Goal: Task Accomplishment & Management: Use online tool/utility

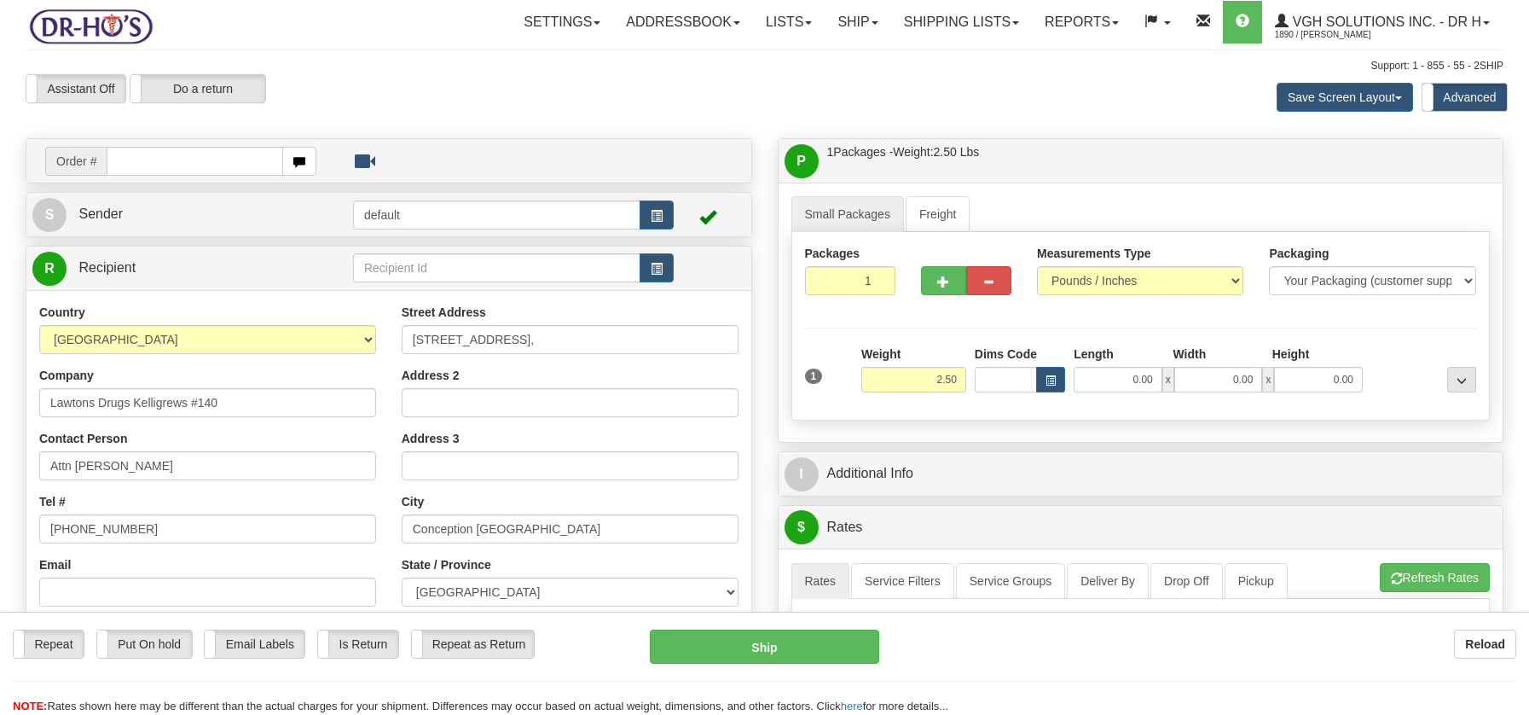
select select "NL"
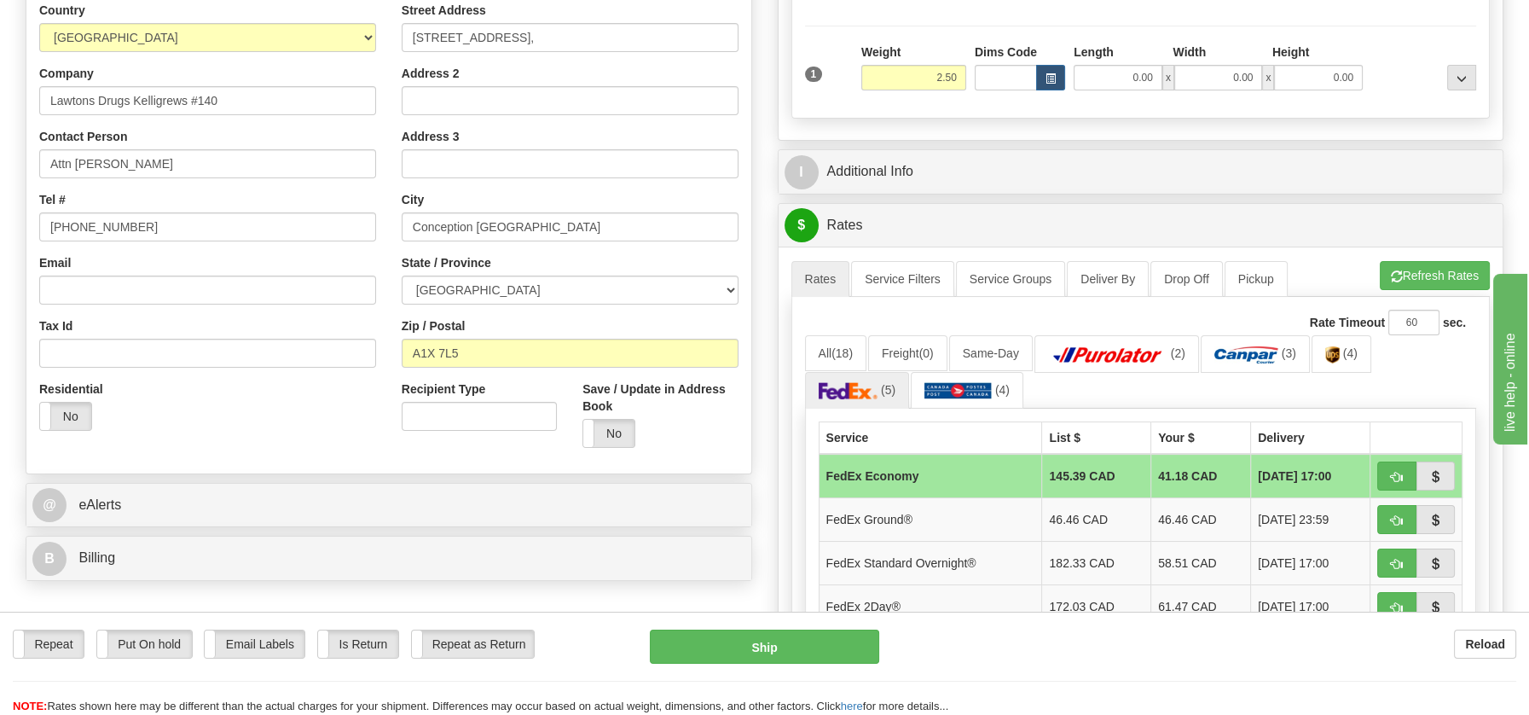
scroll to position [302, 0]
click at [1486, 648] on b "Reload" at bounding box center [1485, 644] width 40 height 14
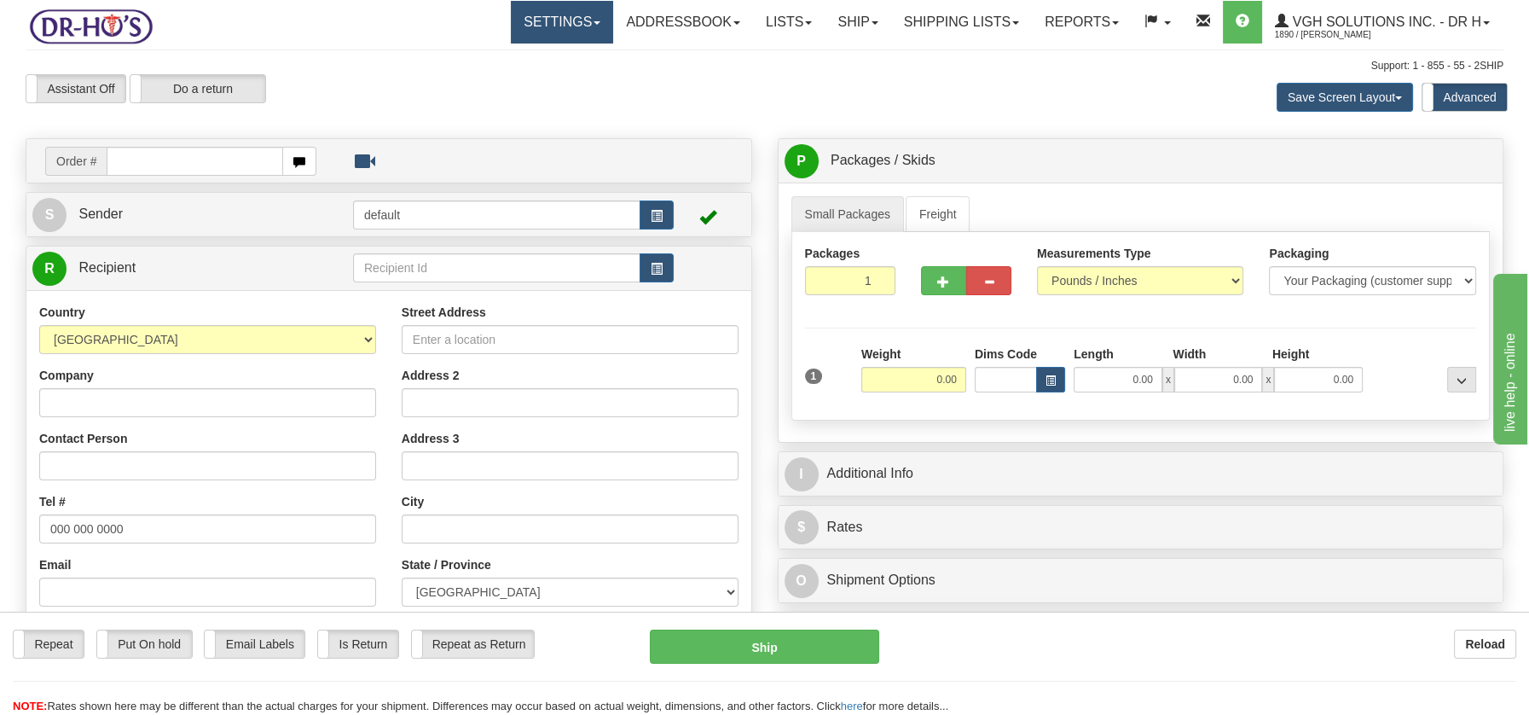
click at [593, 22] on span at bounding box center [596, 22] width 7 height 3
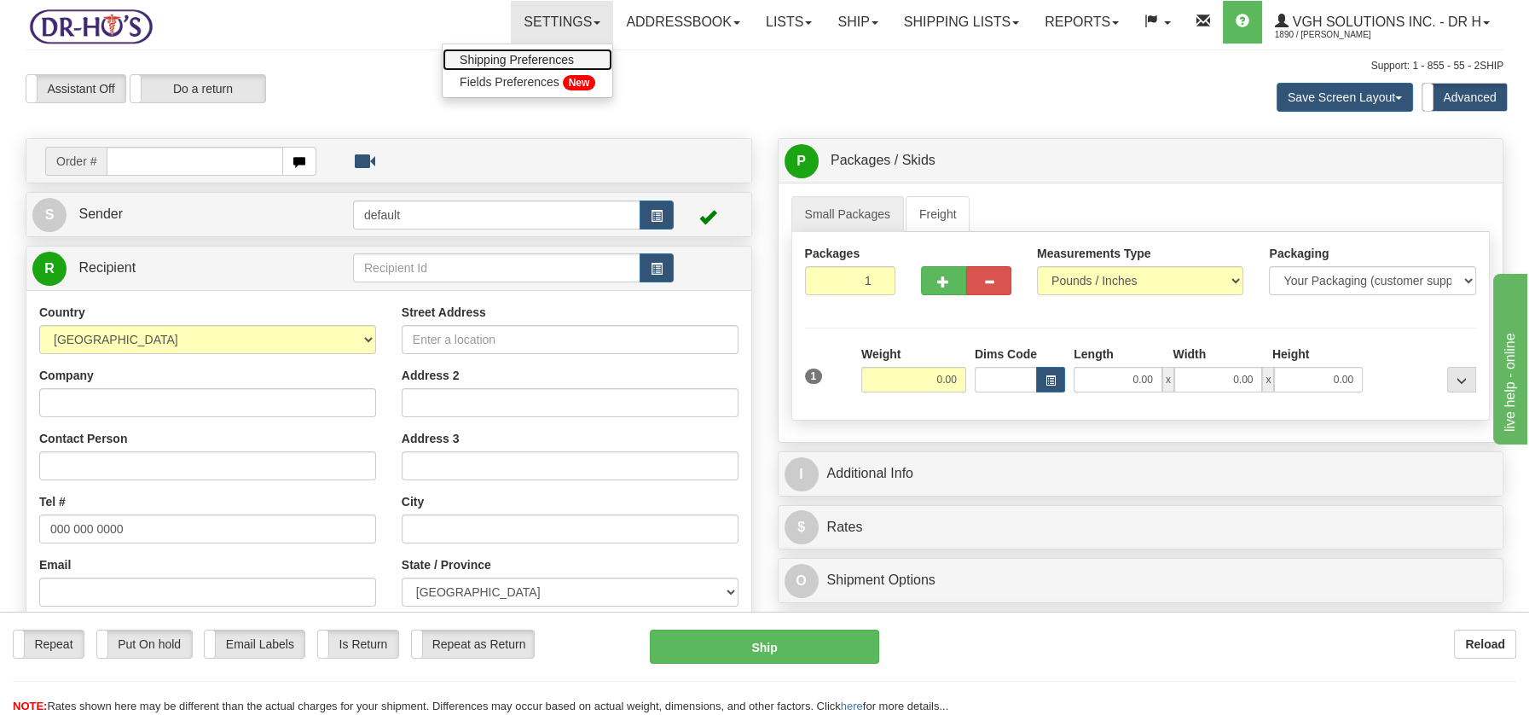
click at [512, 53] on span "Shipping Preferences" at bounding box center [517, 60] width 114 height 14
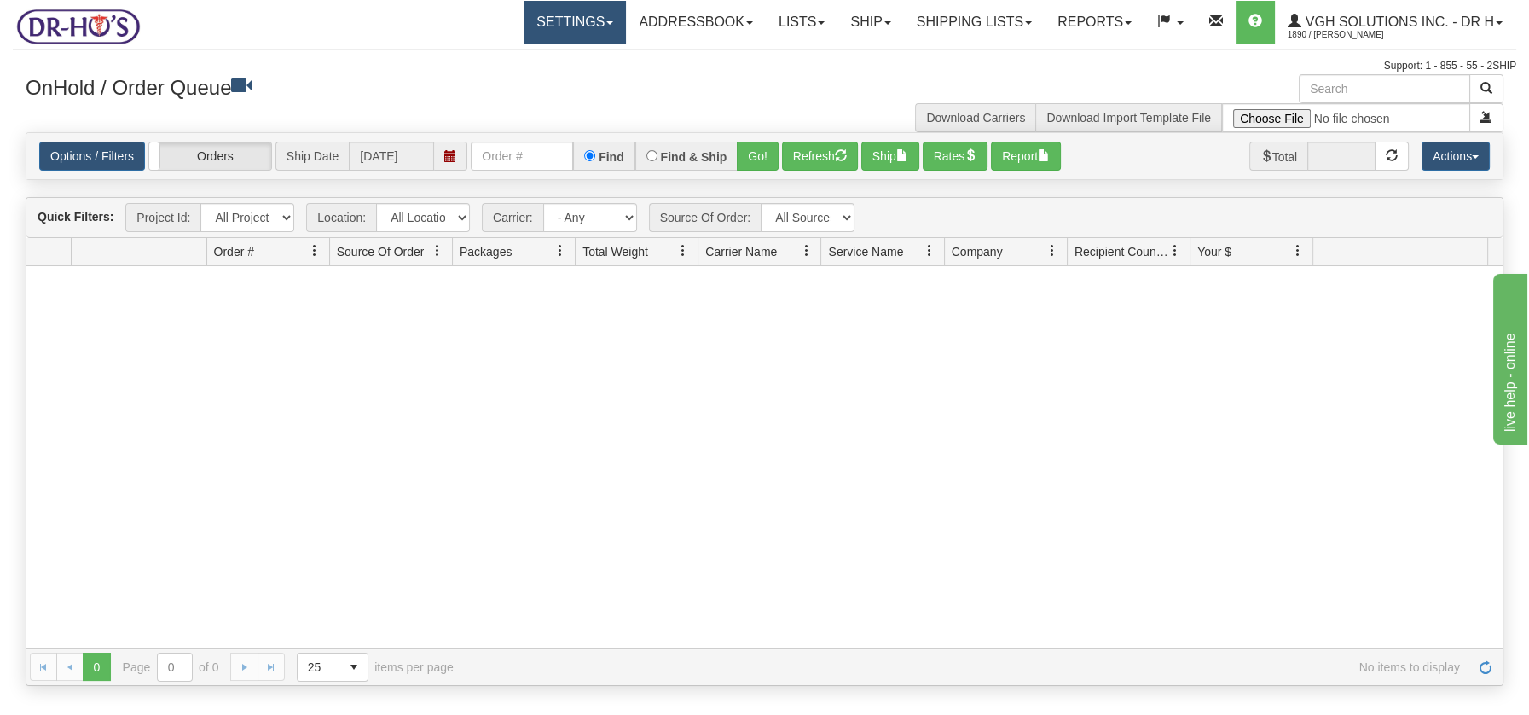
click at [594, 27] on link "Settings" at bounding box center [575, 22] width 102 height 43
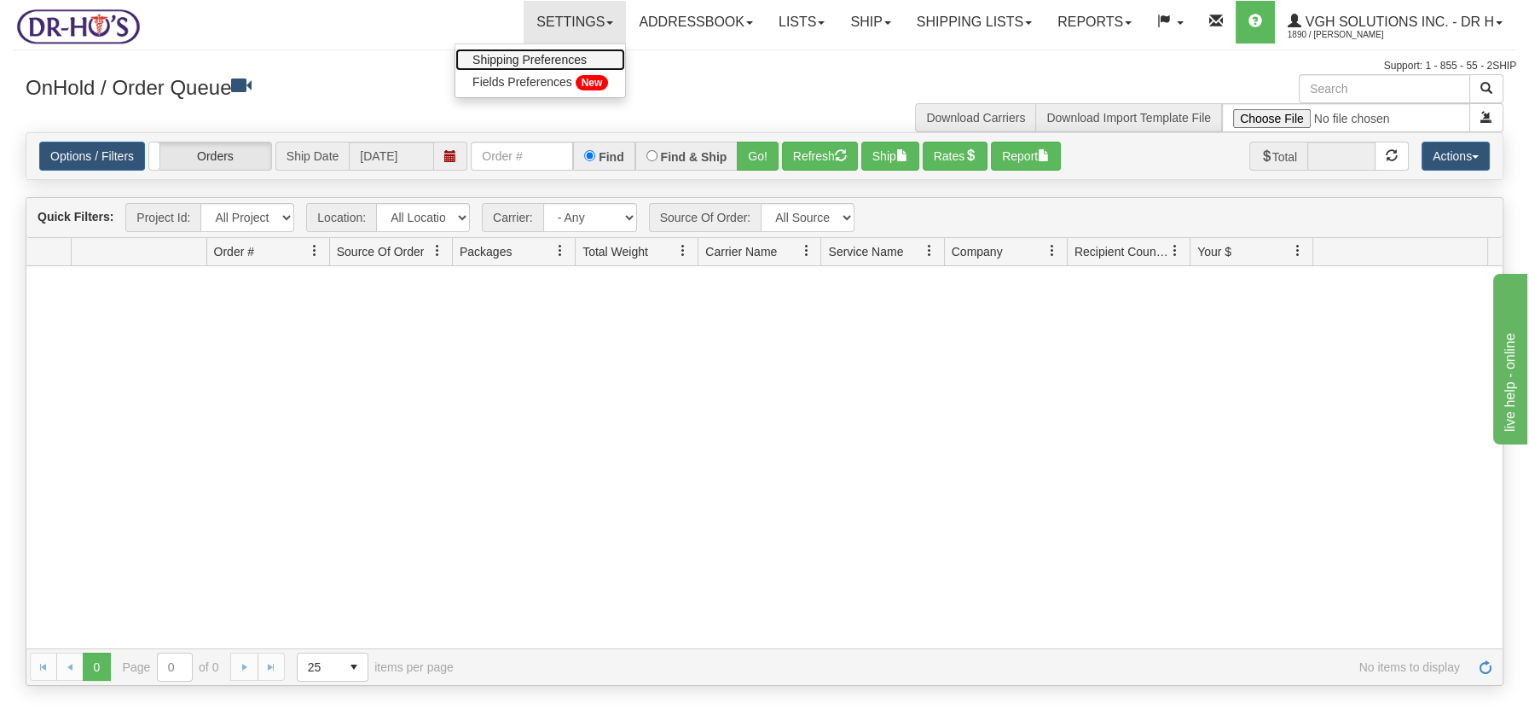
click at [558, 57] on span "Shipping Preferences" at bounding box center [529, 60] width 114 height 14
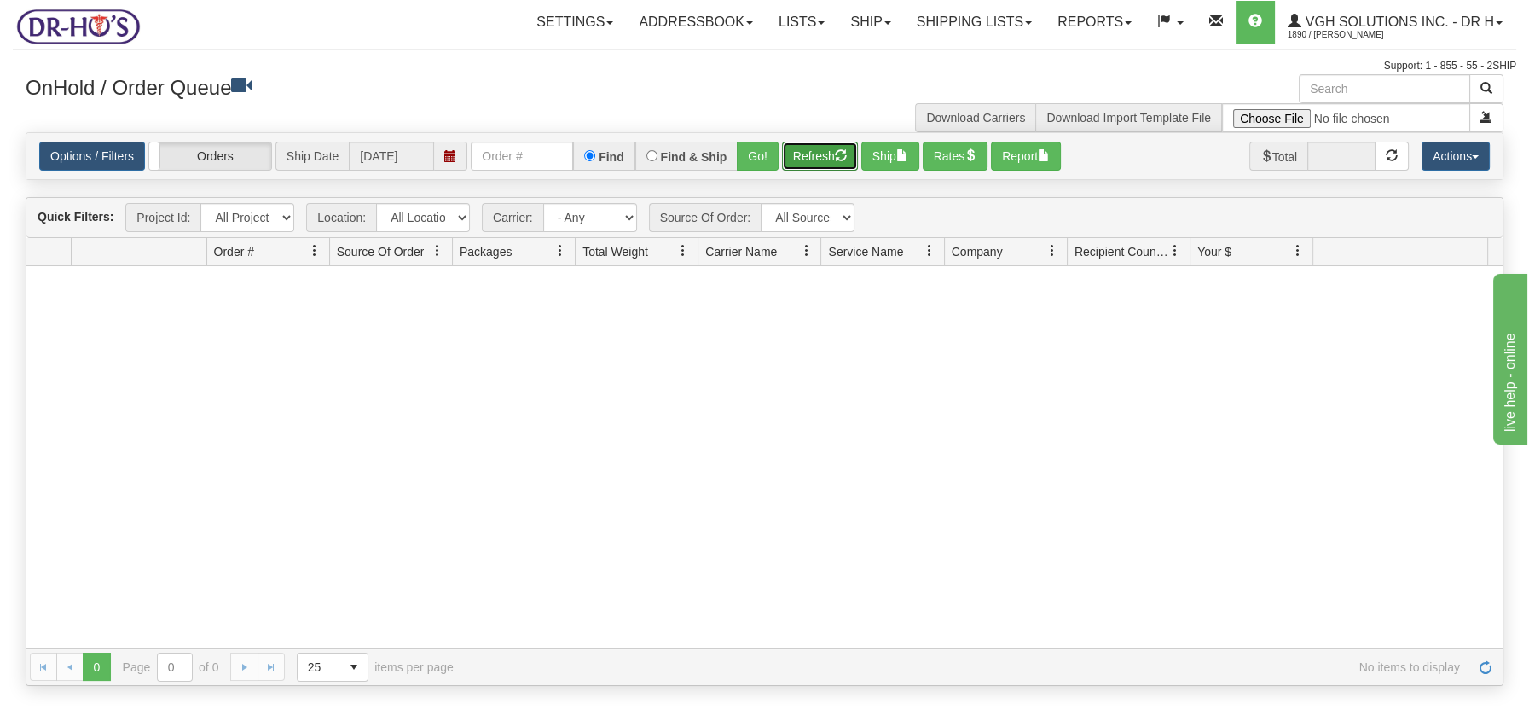
click at [832, 156] on button "Refresh" at bounding box center [820, 156] width 76 height 29
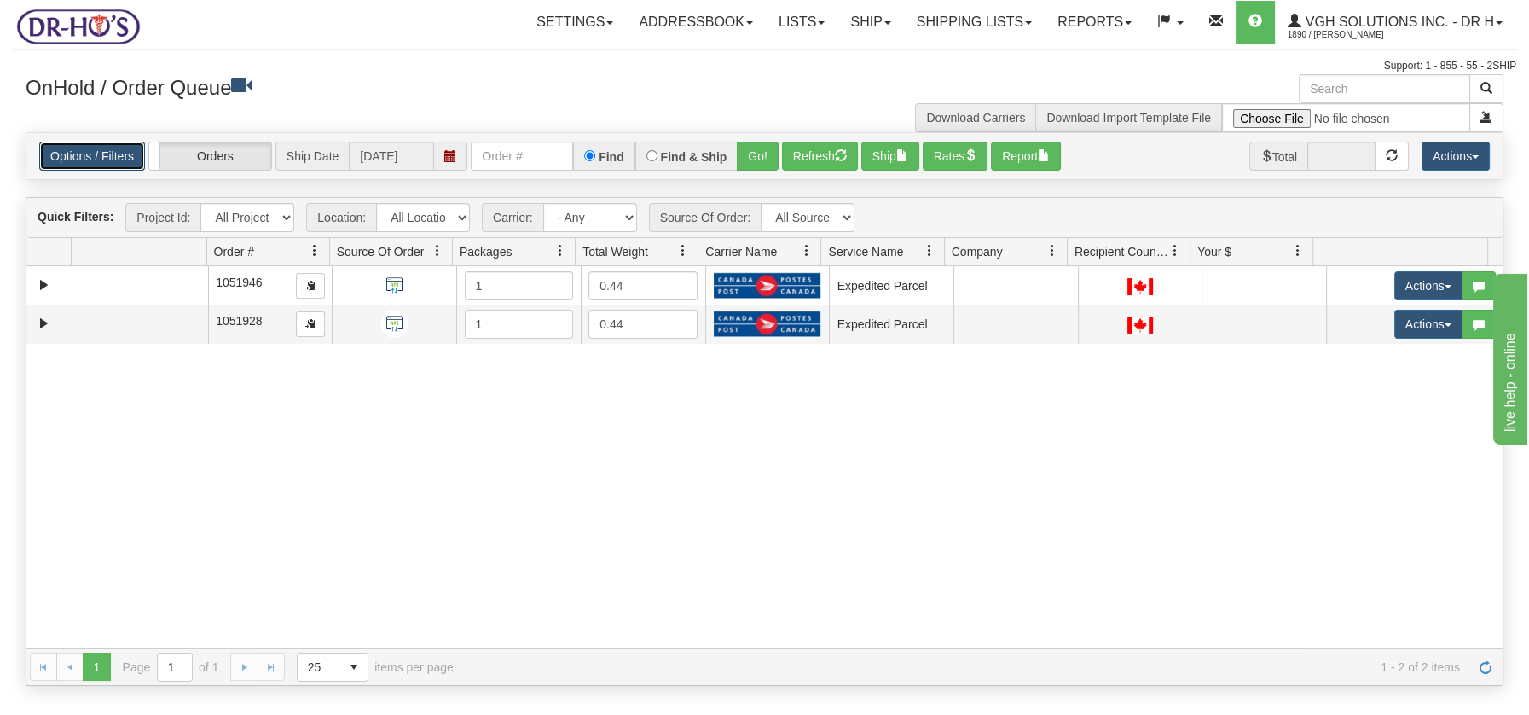
click at [115, 155] on link "Options / Filters" at bounding box center [92, 156] width 106 height 29
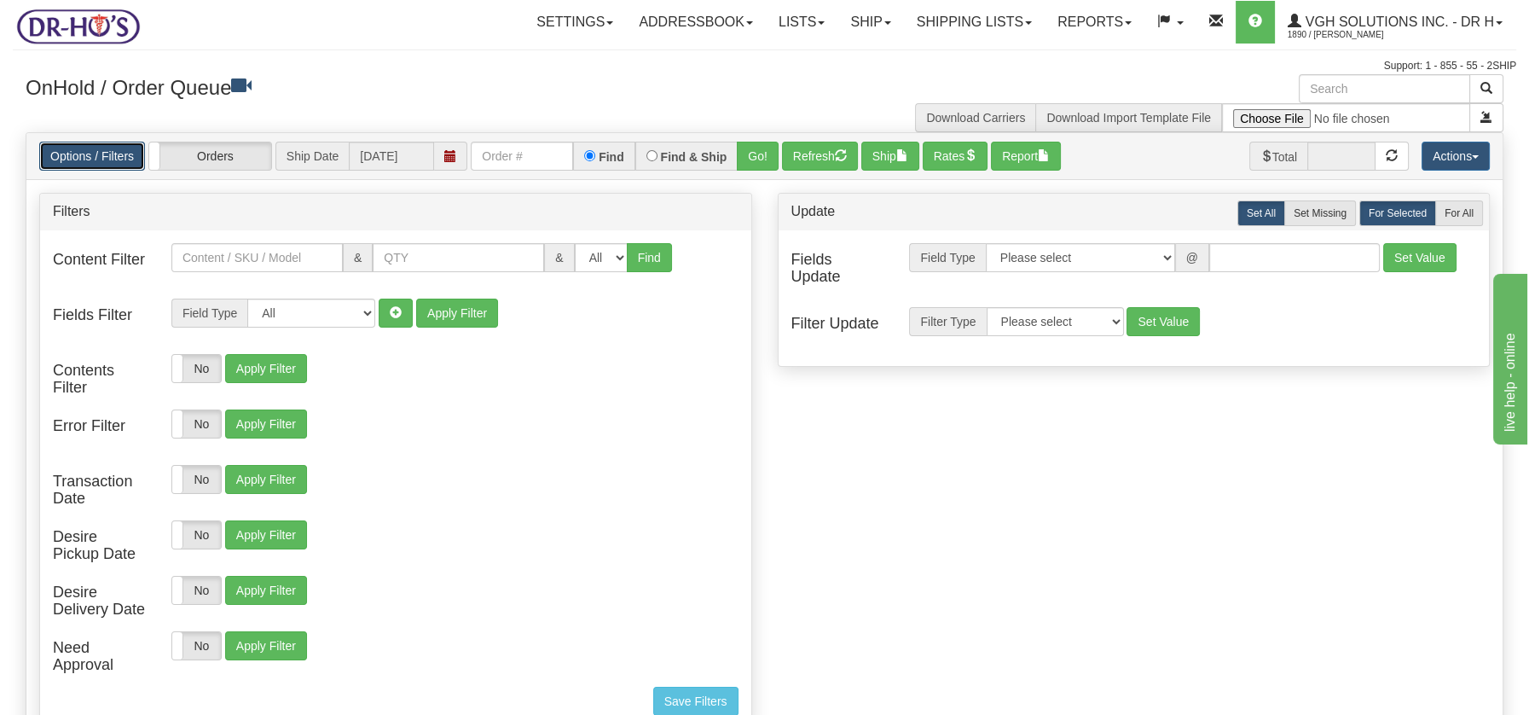
click at [119, 158] on link "Options / Filters" at bounding box center [92, 156] width 106 height 29
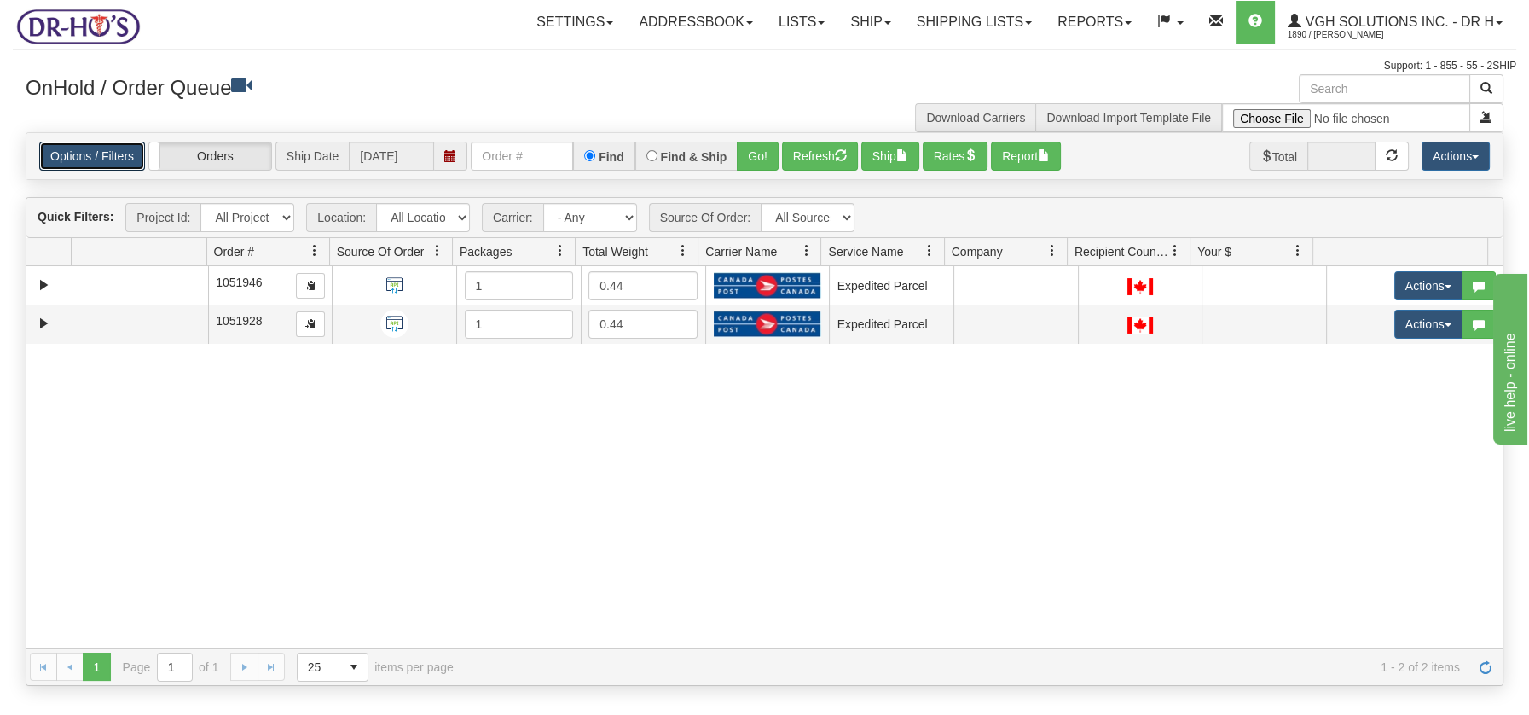
click at [685, 250] on span at bounding box center [683, 251] width 14 height 14
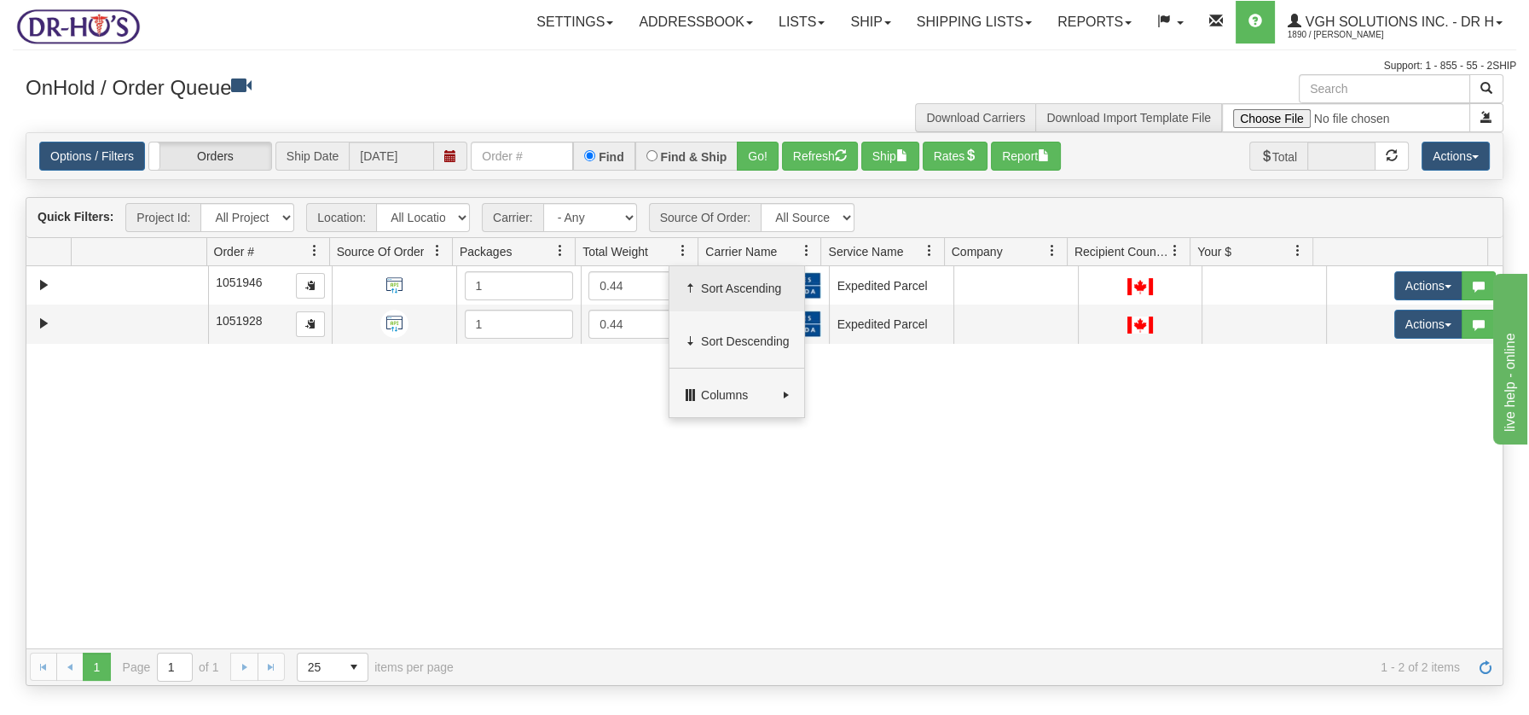
click at [707, 288] on span "Sort Ascending" at bounding box center [745, 288] width 89 height 17
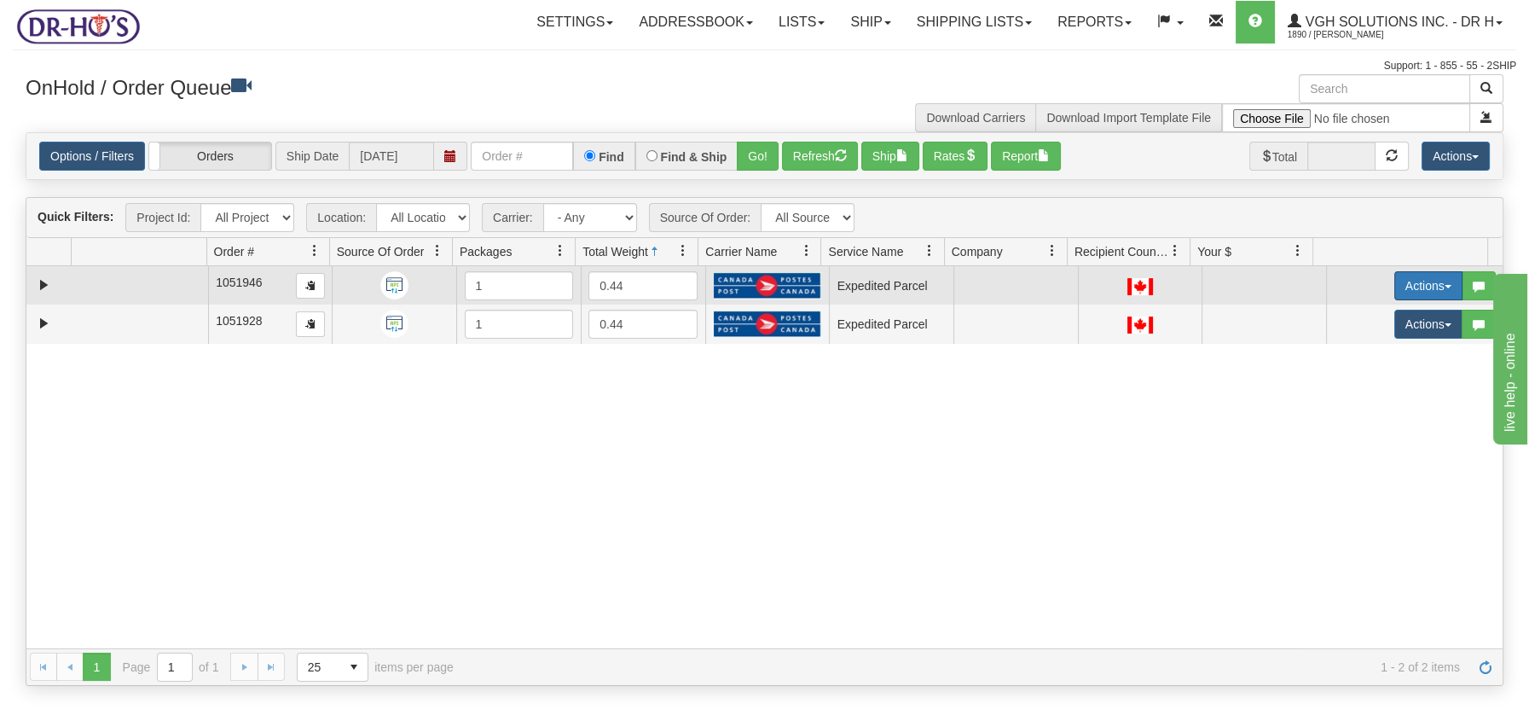
click at [1444, 286] on span "button" at bounding box center [1447, 286] width 7 height 3
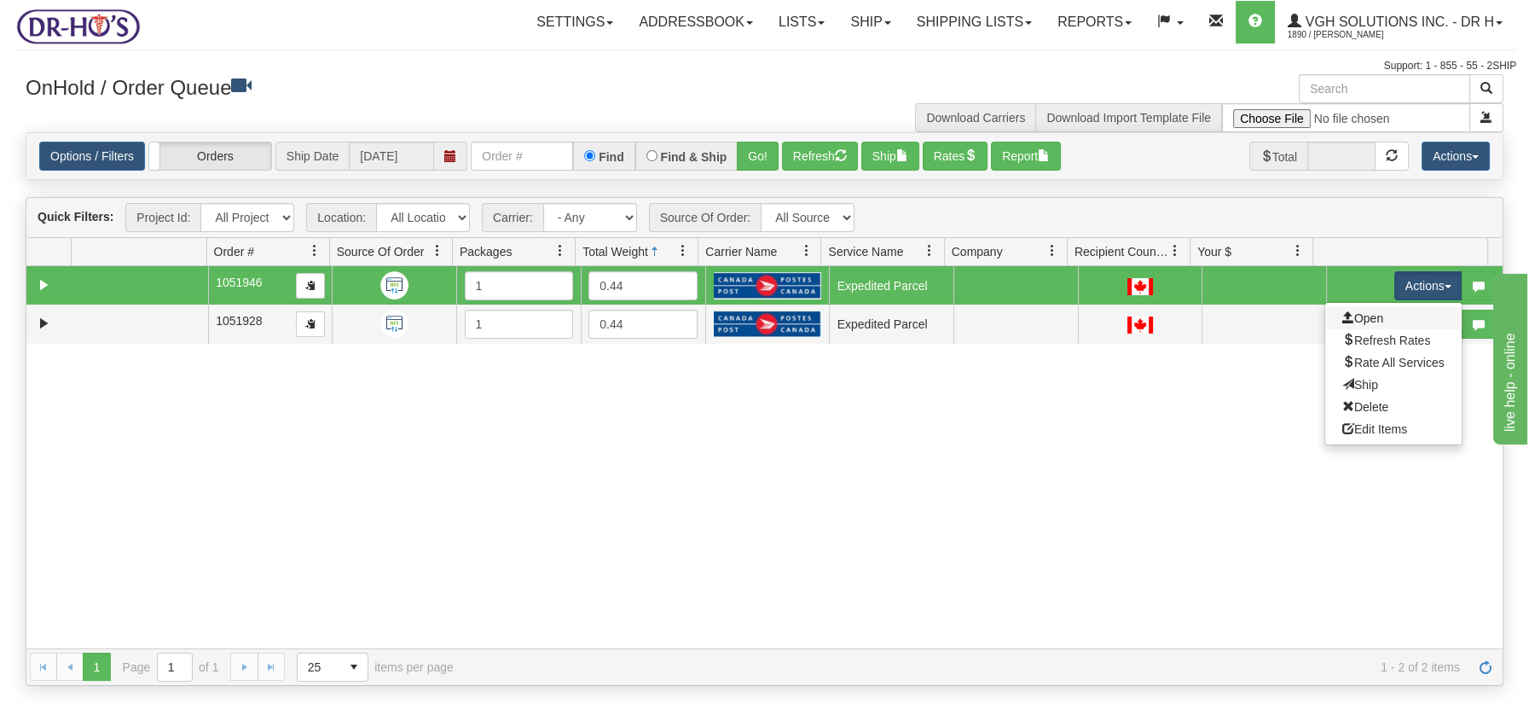
click at [1351, 324] on link "Open" at bounding box center [1393, 318] width 136 height 22
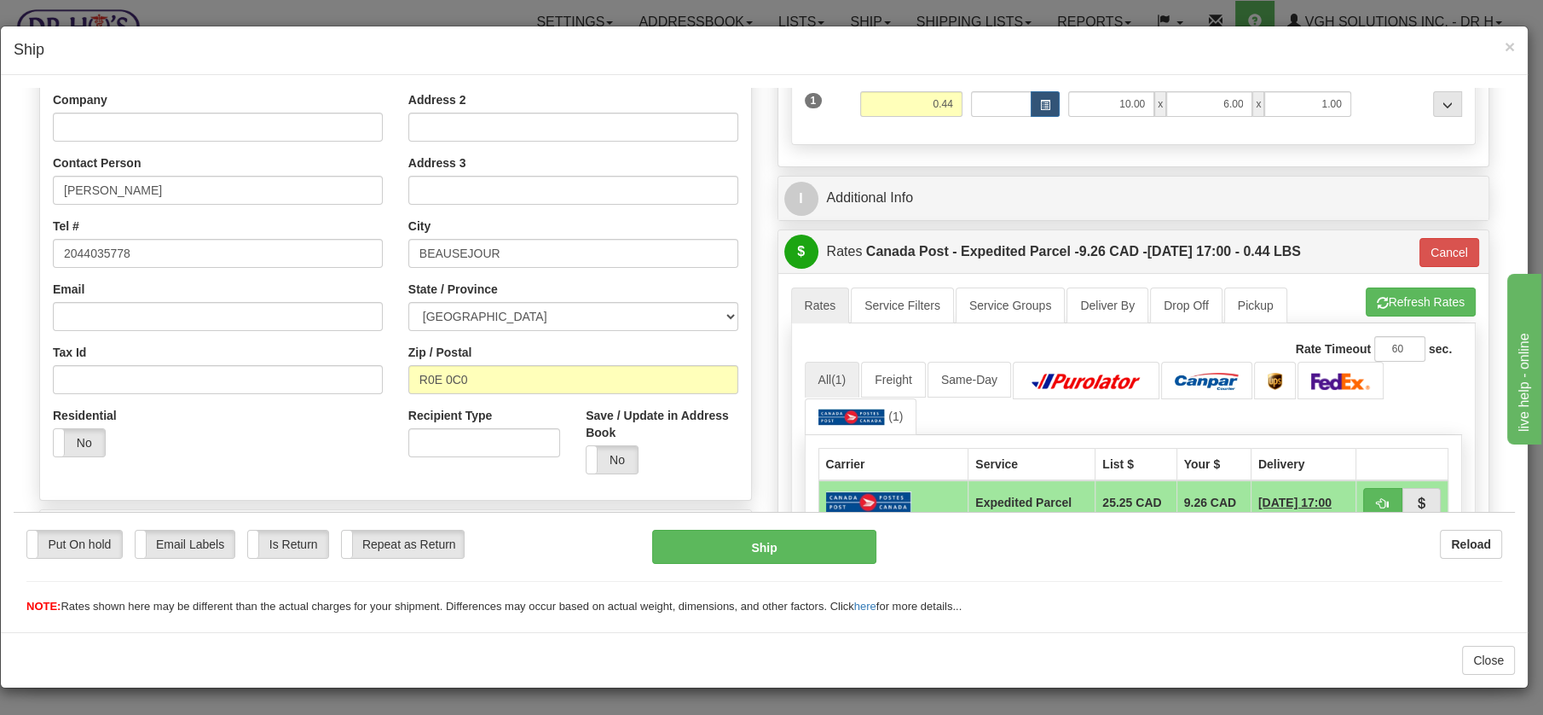
scroll to position [293, 0]
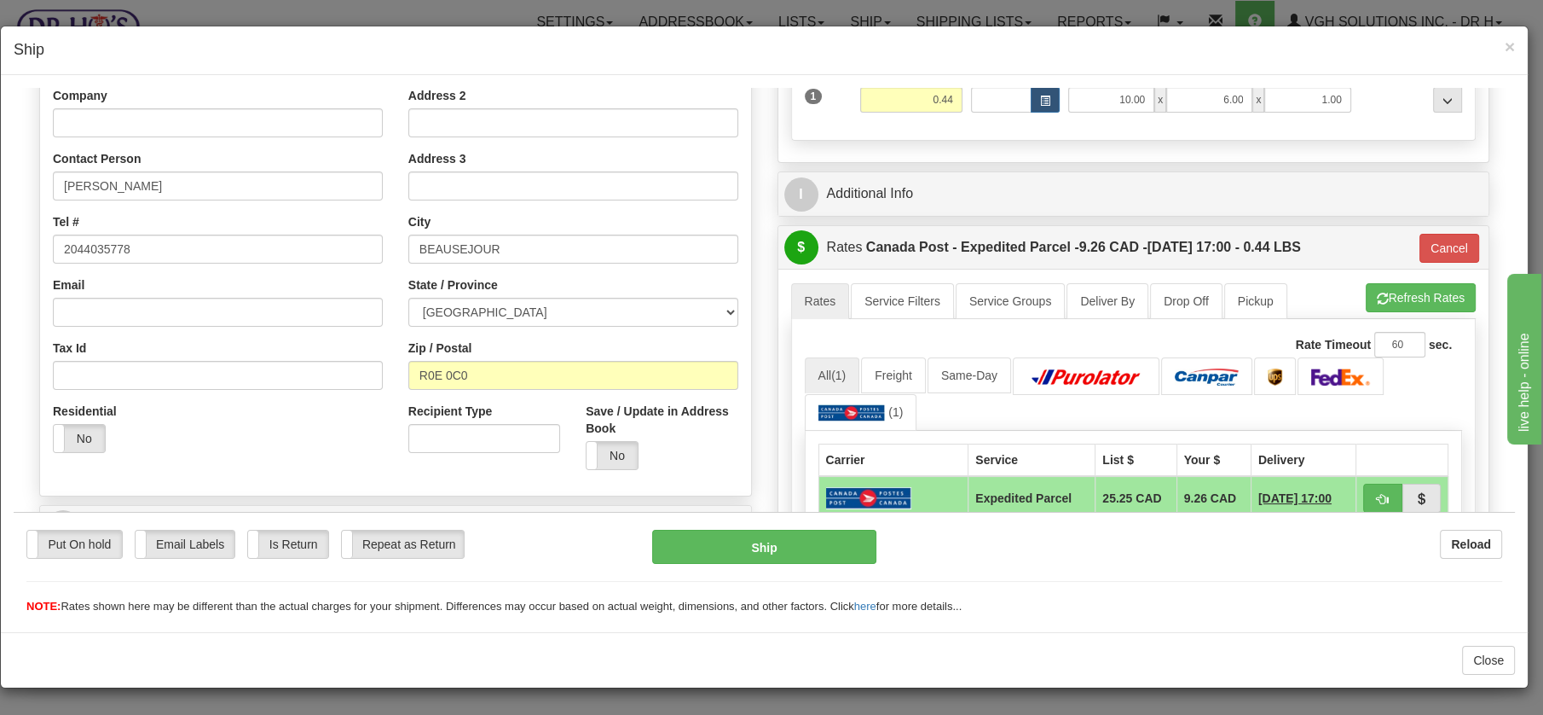
drag, startPoint x: 1506, startPoint y: 197, endPoint x: 133, endPoint y: 92, distance: 1376.7
click at [1441, 245] on button "Cancel" at bounding box center [1450, 247] width 60 height 29
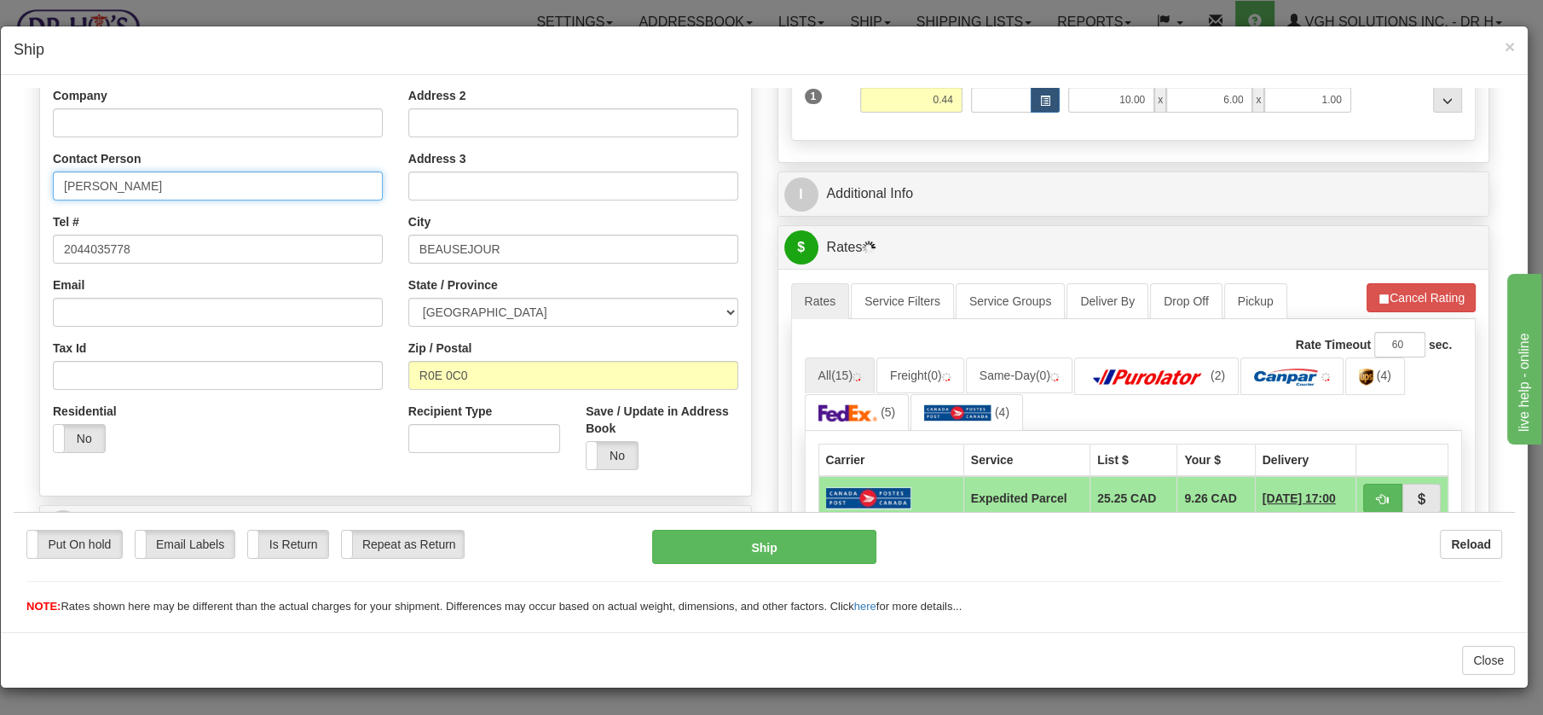
drag, startPoint x: 168, startPoint y: 185, endPoint x: 9, endPoint y: 178, distance: 158.7
click at [14, 178] on html "Please wait... Attention! Ok Add to Bidding... Preview Custom Documents Preview…" at bounding box center [764, 57] width 1501 height 527
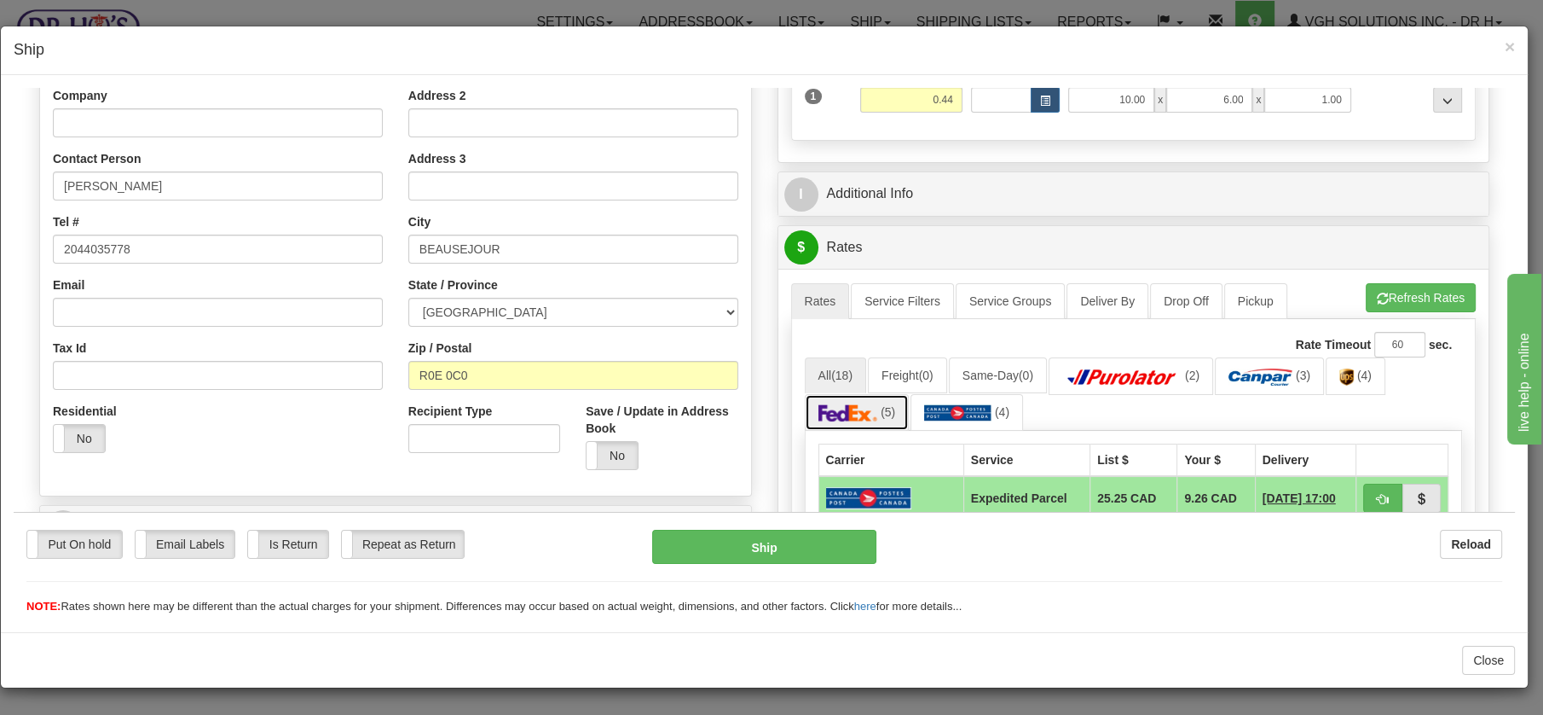
click at [851, 407] on img at bounding box center [849, 411] width 60 height 17
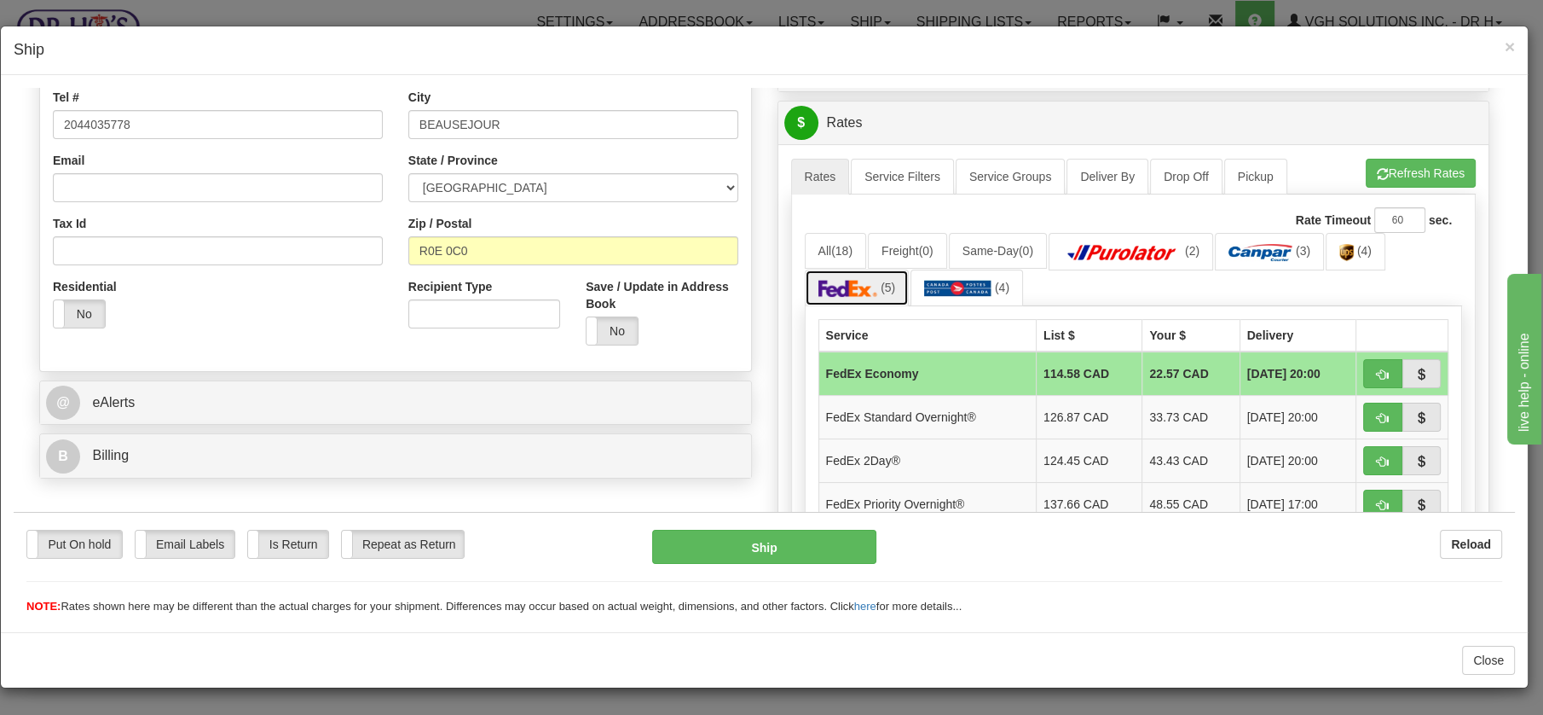
scroll to position [513, 0]
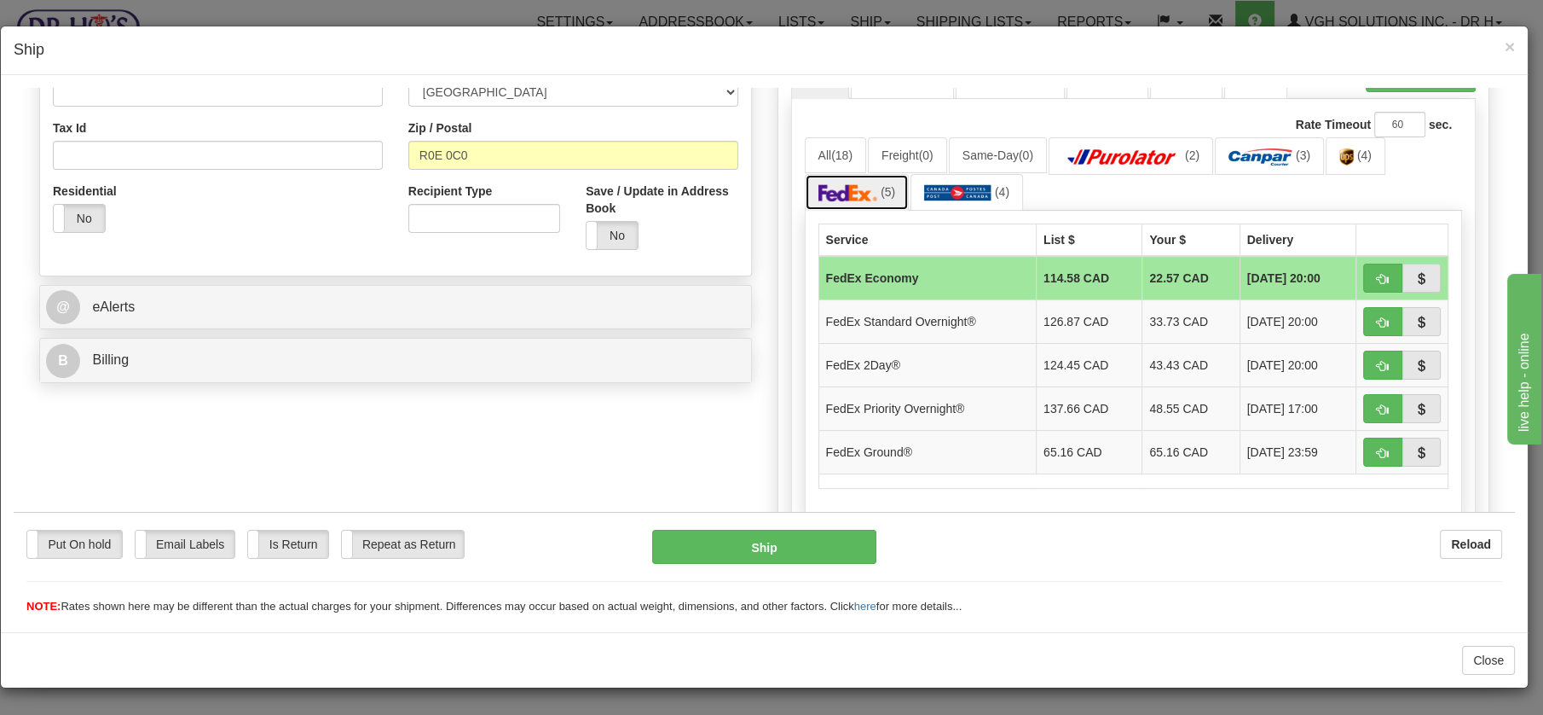
drag, startPoint x: 1506, startPoint y: 232, endPoint x: 137, endPoint y: 94, distance: 1375.4
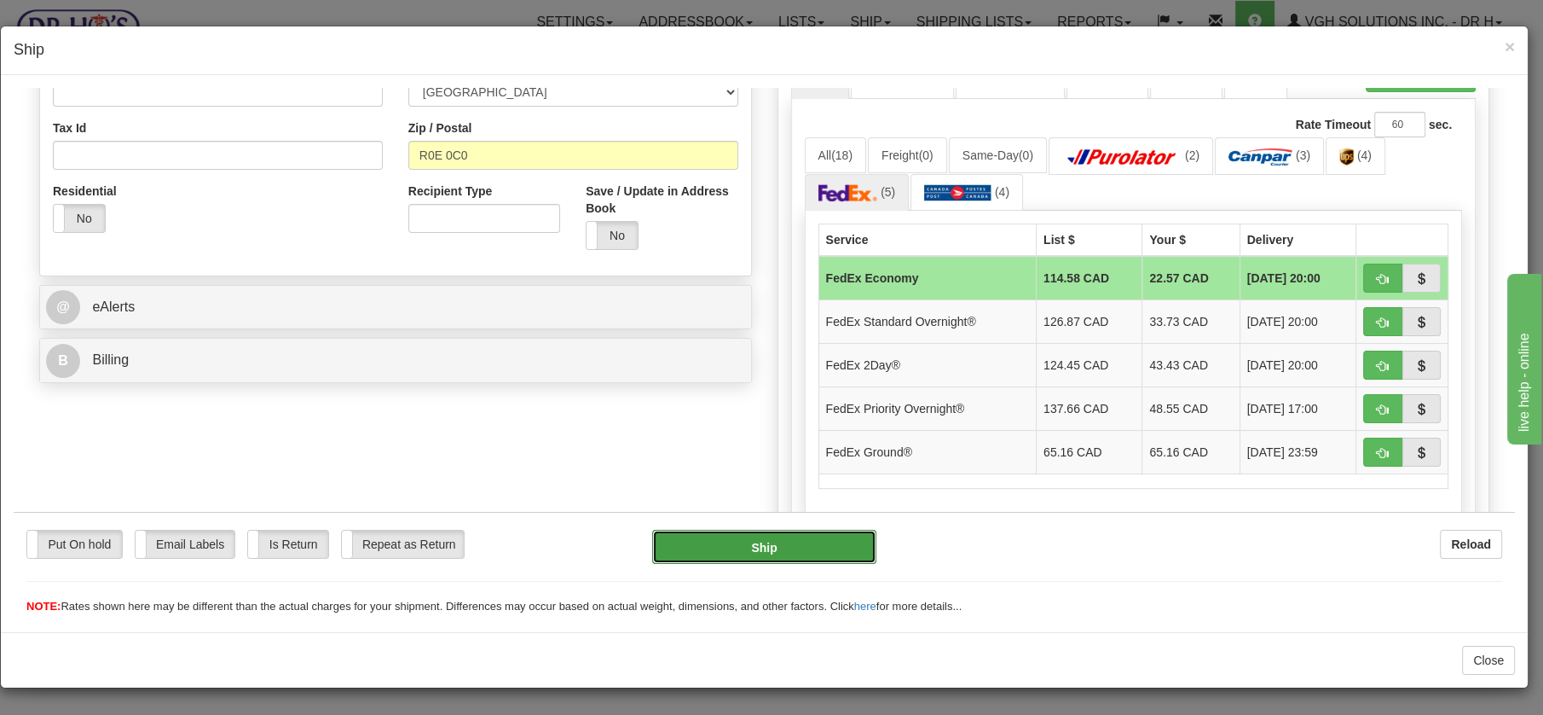
click at [749, 552] on button "Ship" at bounding box center [764, 546] width 224 height 34
type input "20"
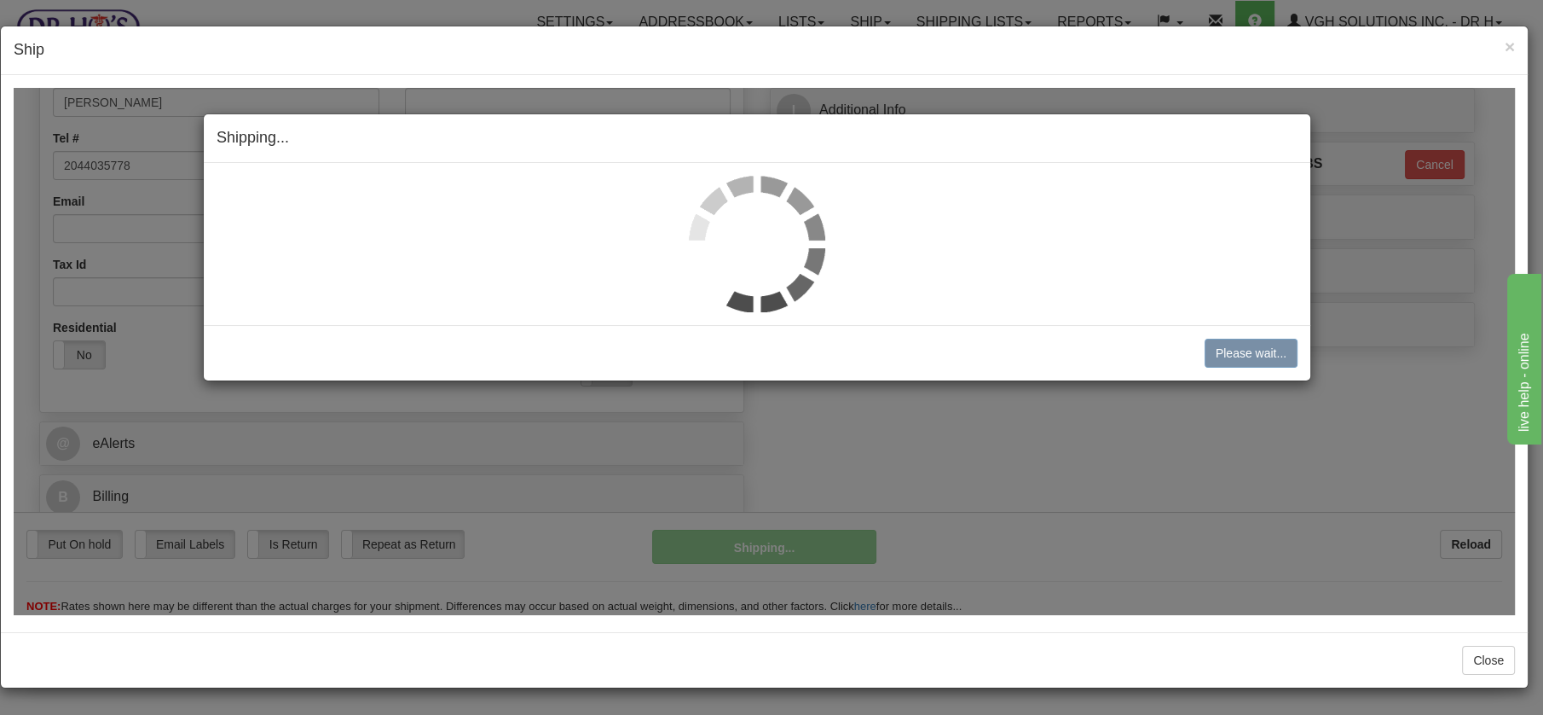
scroll to position [374, 0]
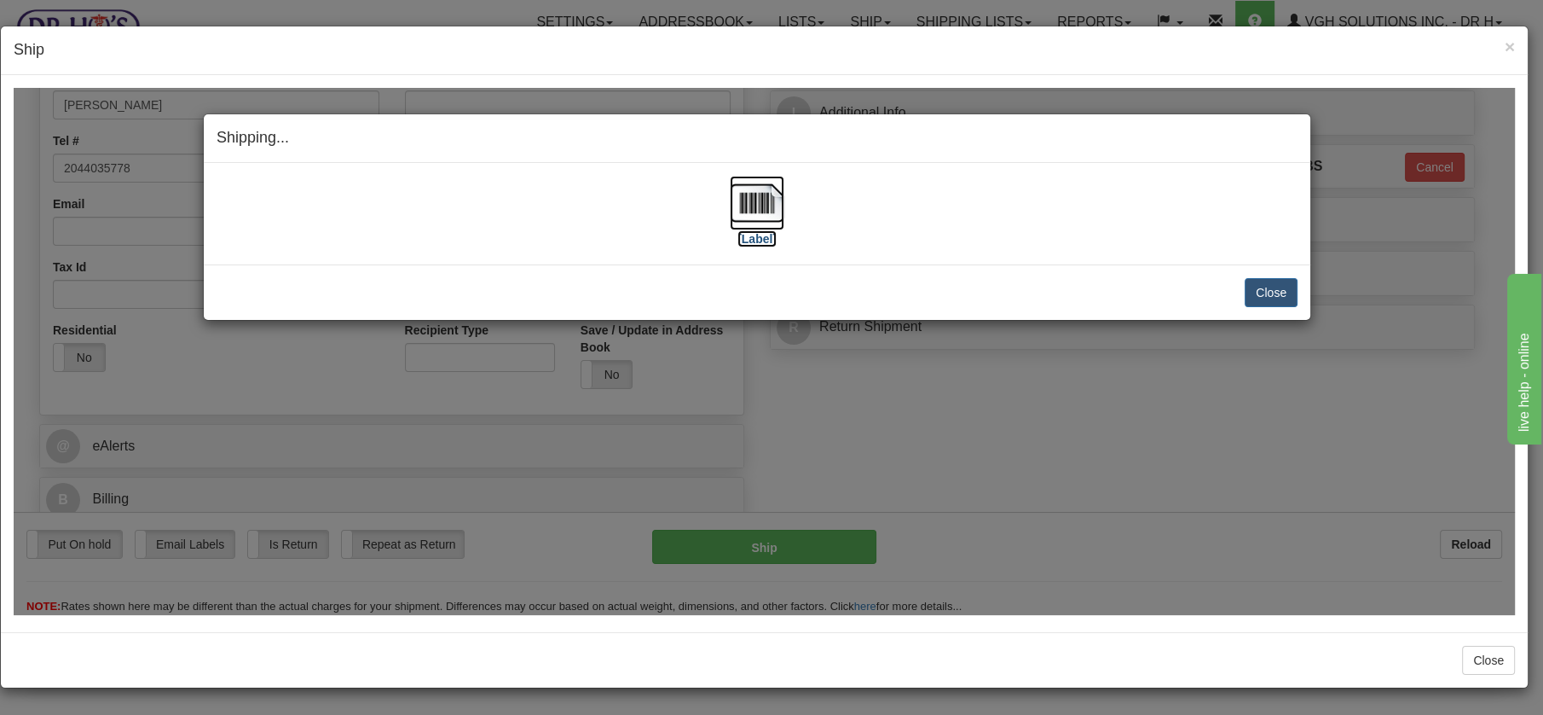
click at [766, 198] on img at bounding box center [757, 202] width 55 height 55
click at [1279, 285] on button "Close" at bounding box center [1271, 291] width 53 height 29
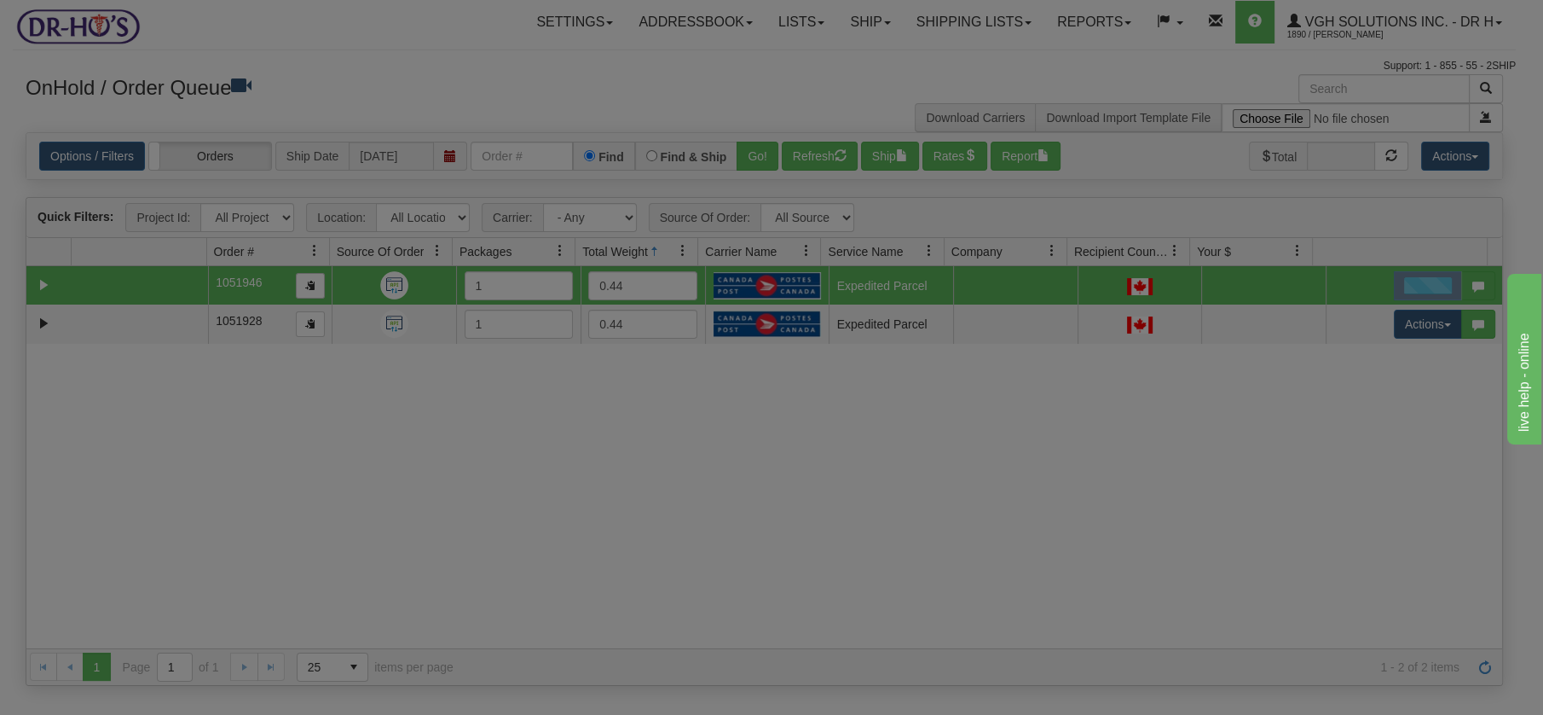
scroll to position [0, 0]
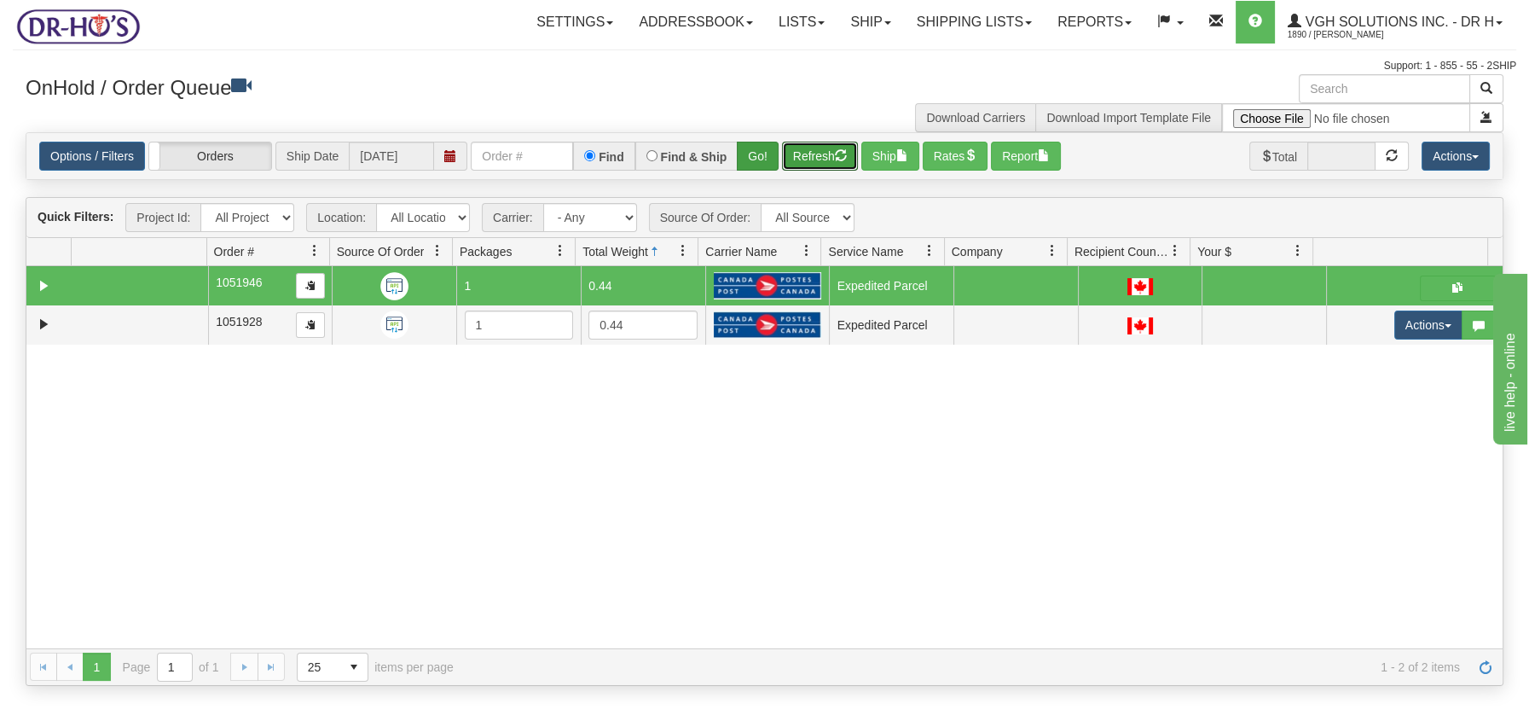
drag, startPoint x: 811, startPoint y: 153, endPoint x: 760, endPoint y: 147, distance: 51.5
click at [808, 153] on button "Refresh" at bounding box center [820, 156] width 76 height 29
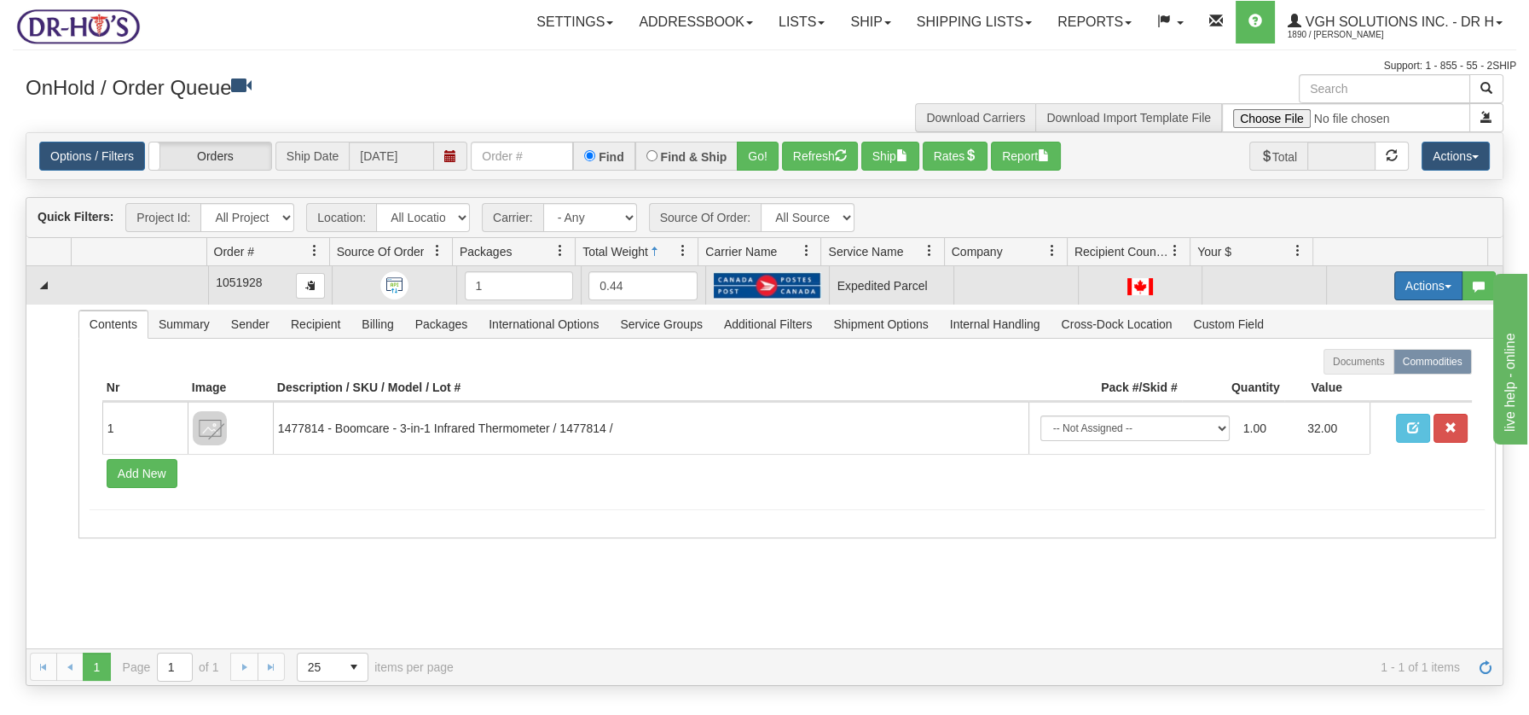
click at [1438, 277] on button "Actions" at bounding box center [1428, 285] width 68 height 29
click at [1357, 314] on span "Open" at bounding box center [1362, 318] width 41 height 14
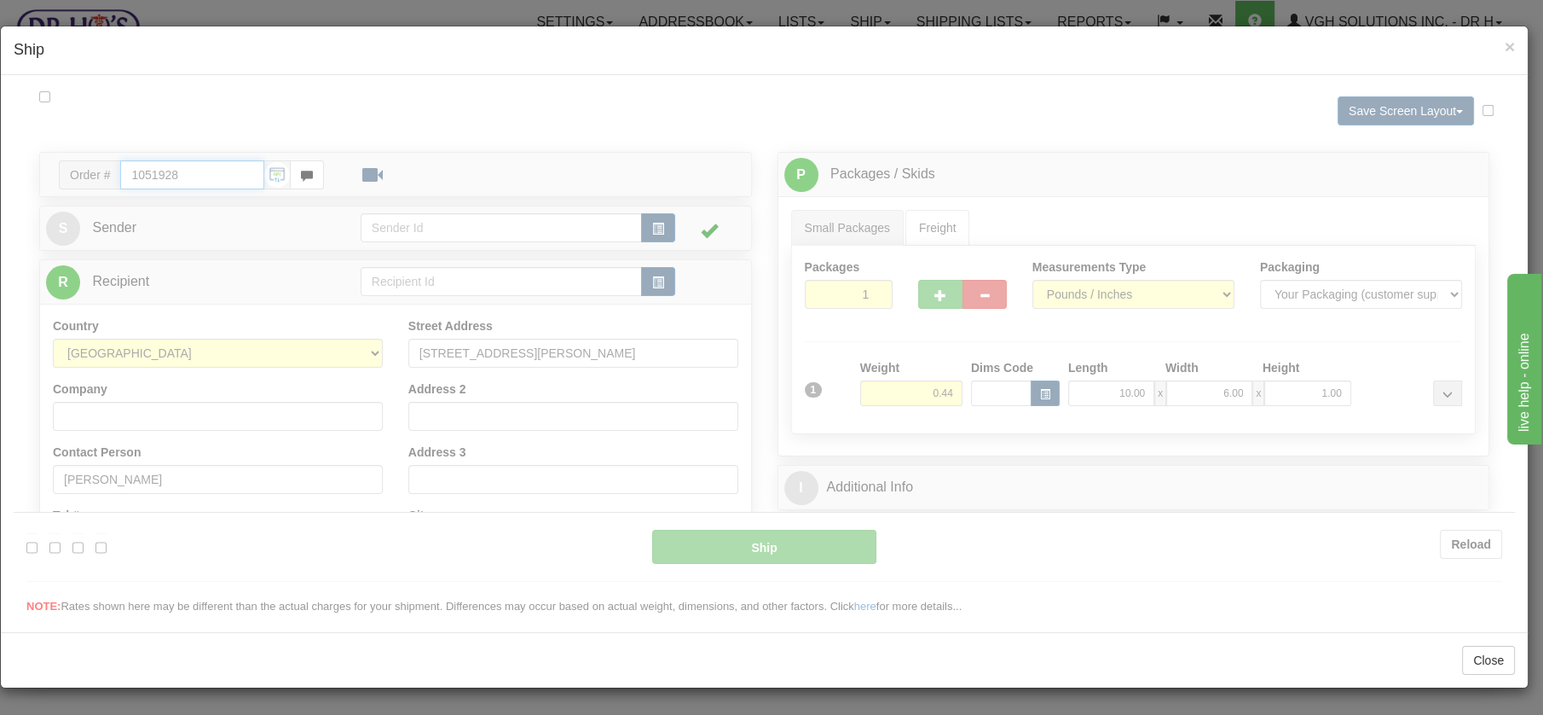
type input "DOM.EP"
type input "14:32"
type input "16:00"
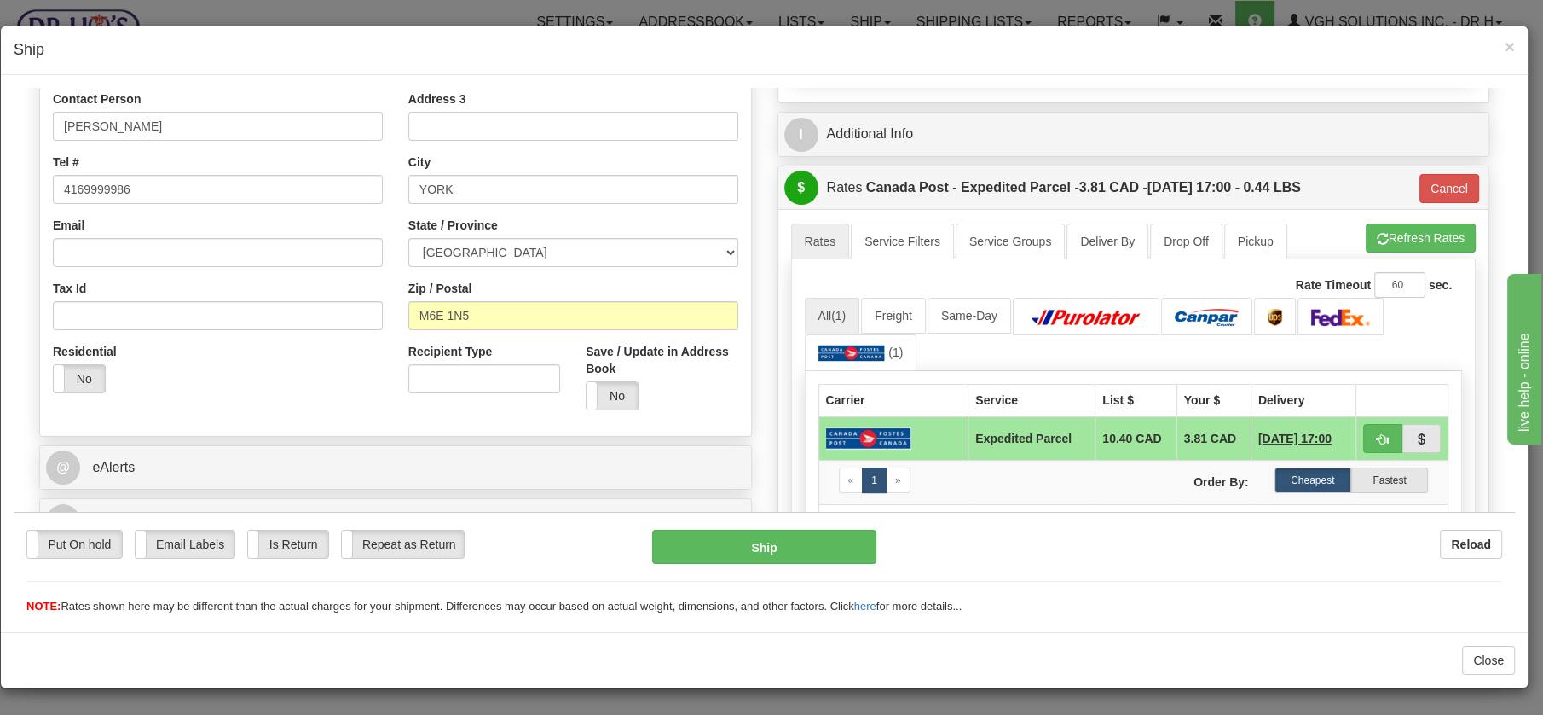
scroll to position [398, 0]
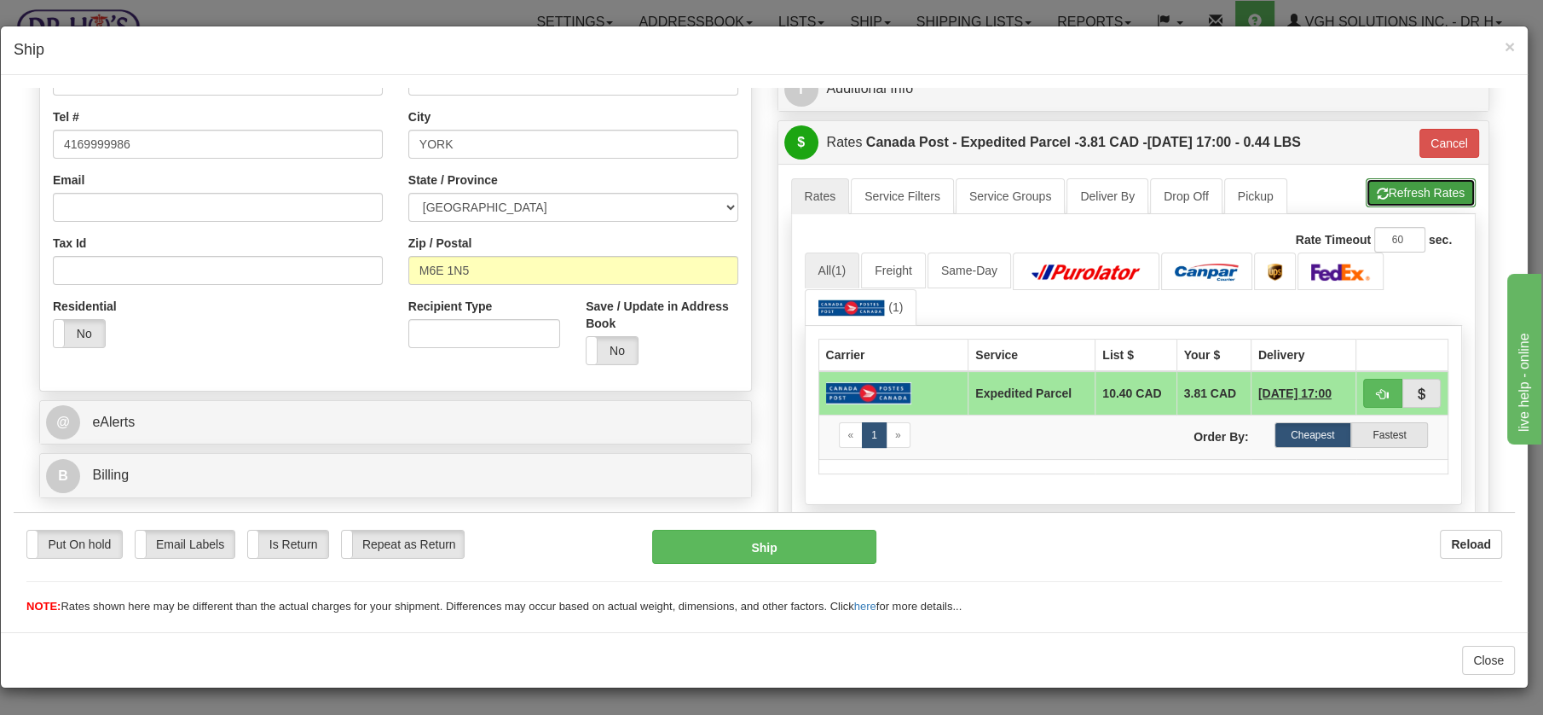
click at [1398, 182] on button "Refresh Rates" at bounding box center [1421, 191] width 110 height 29
type input "DOM.EP"
click at [1447, 132] on button "Cancel" at bounding box center [1450, 142] width 60 height 29
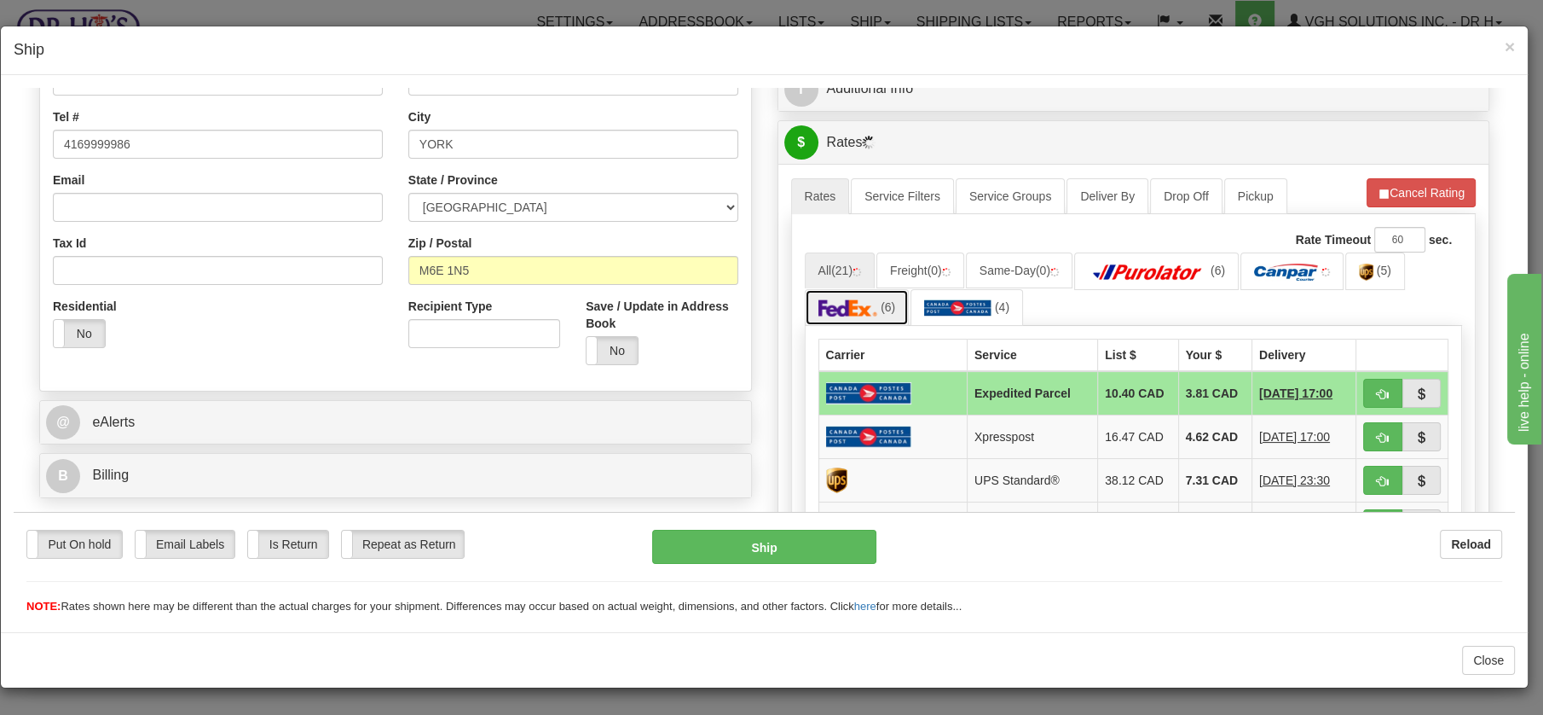
click at [868, 290] on link "(6)" at bounding box center [857, 306] width 105 height 37
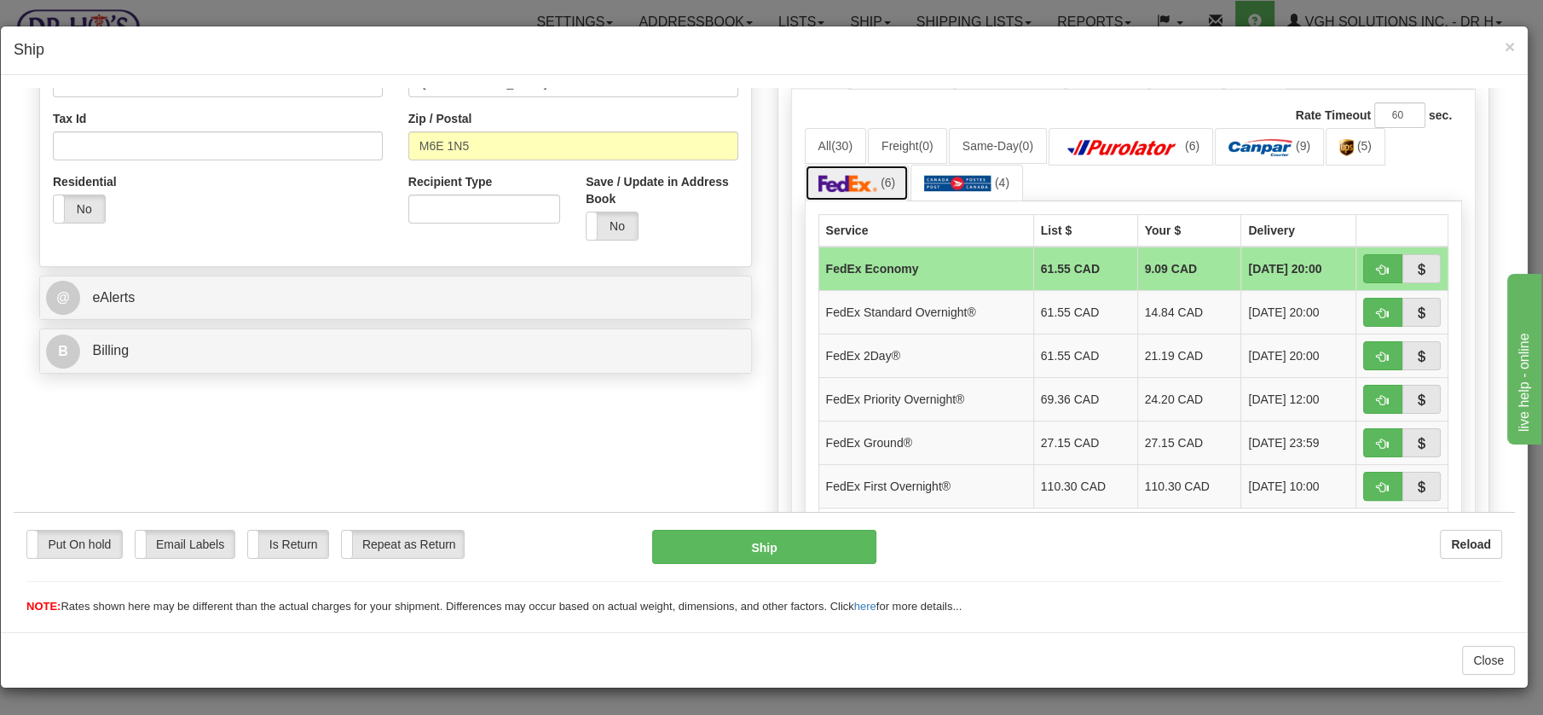
scroll to position [41, 0]
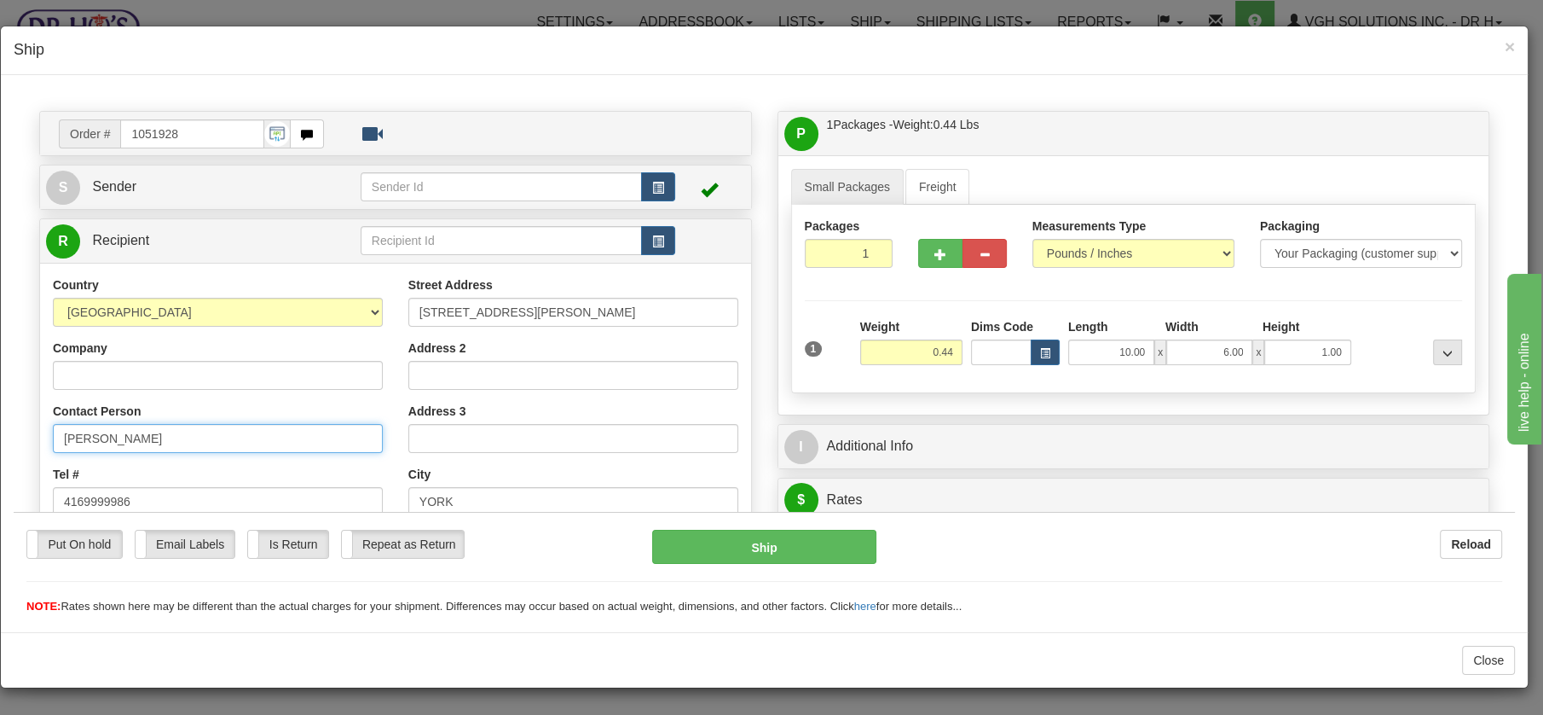
drag, startPoint x: 139, startPoint y: 436, endPoint x: 22, endPoint y: 427, distance: 117.1
click at [22, 427] on div "Please wait... Attention! Ok Add to Bidding... Preview Custom Documents Preview…" at bounding box center [764, 722] width 1501 height 1353
click at [767, 542] on button "Ship" at bounding box center [764, 546] width 224 height 34
type input "20"
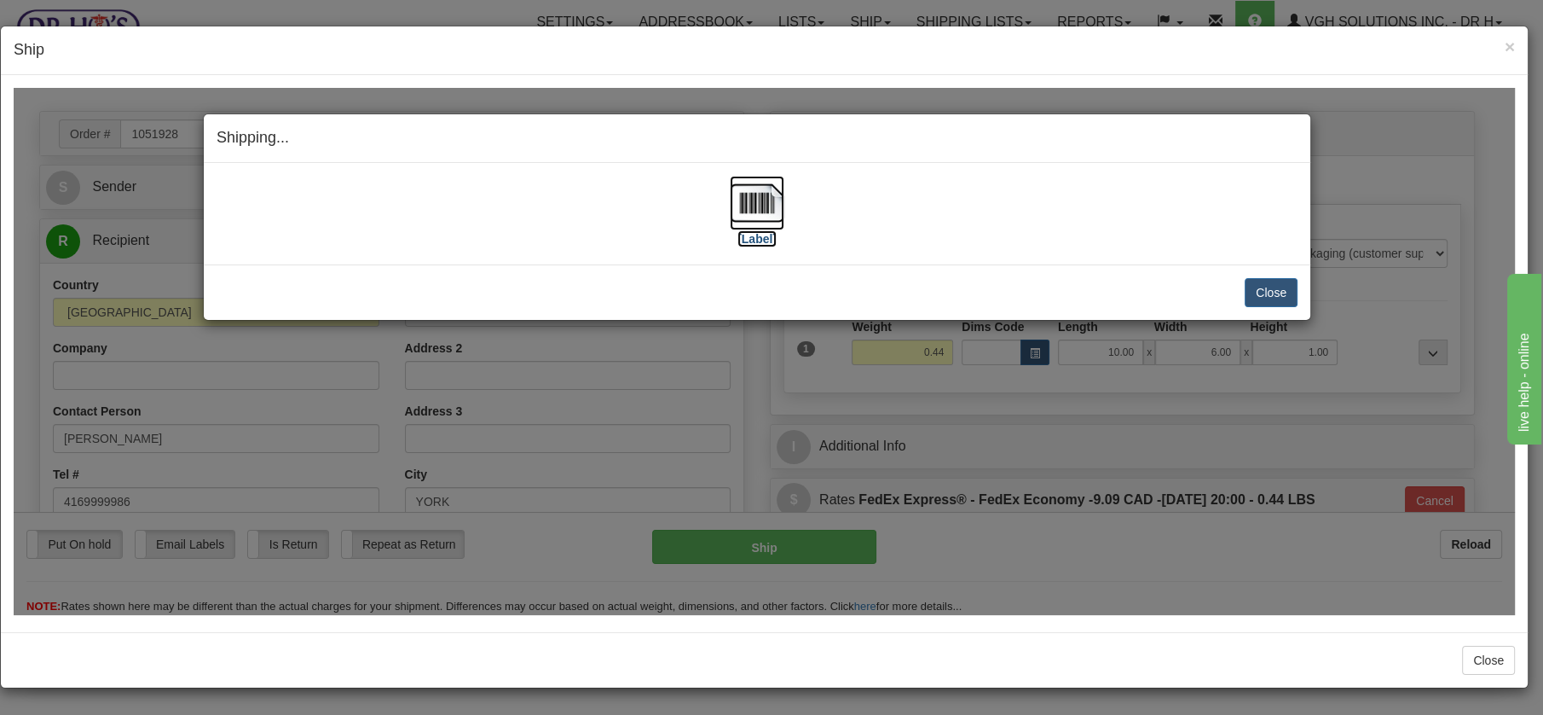
click at [763, 209] on img at bounding box center [757, 202] width 55 height 55
click at [1282, 291] on button "Close" at bounding box center [1271, 291] width 53 height 29
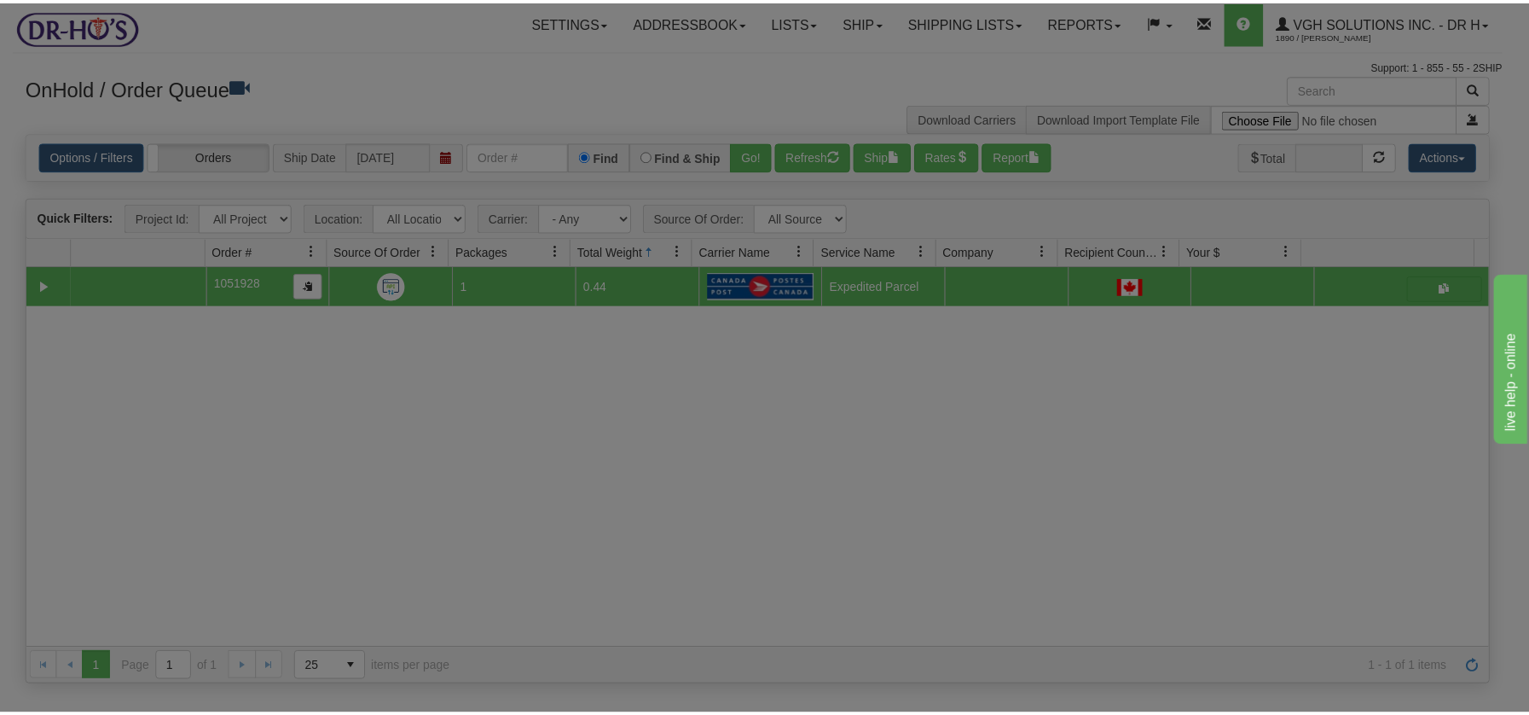
scroll to position [0, 0]
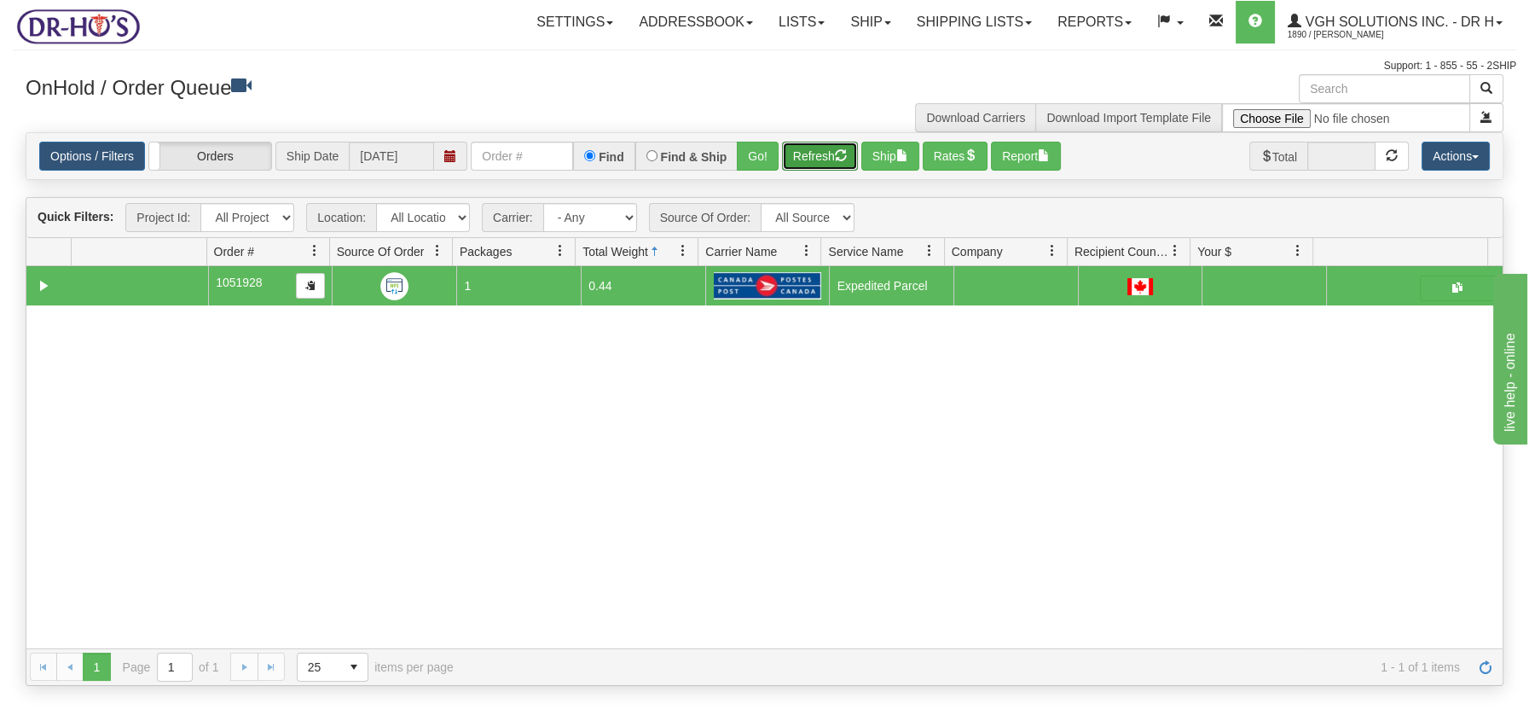
click at [824, 154] on button "Refresh" at bounding box center [820, 156] width 76 height 29
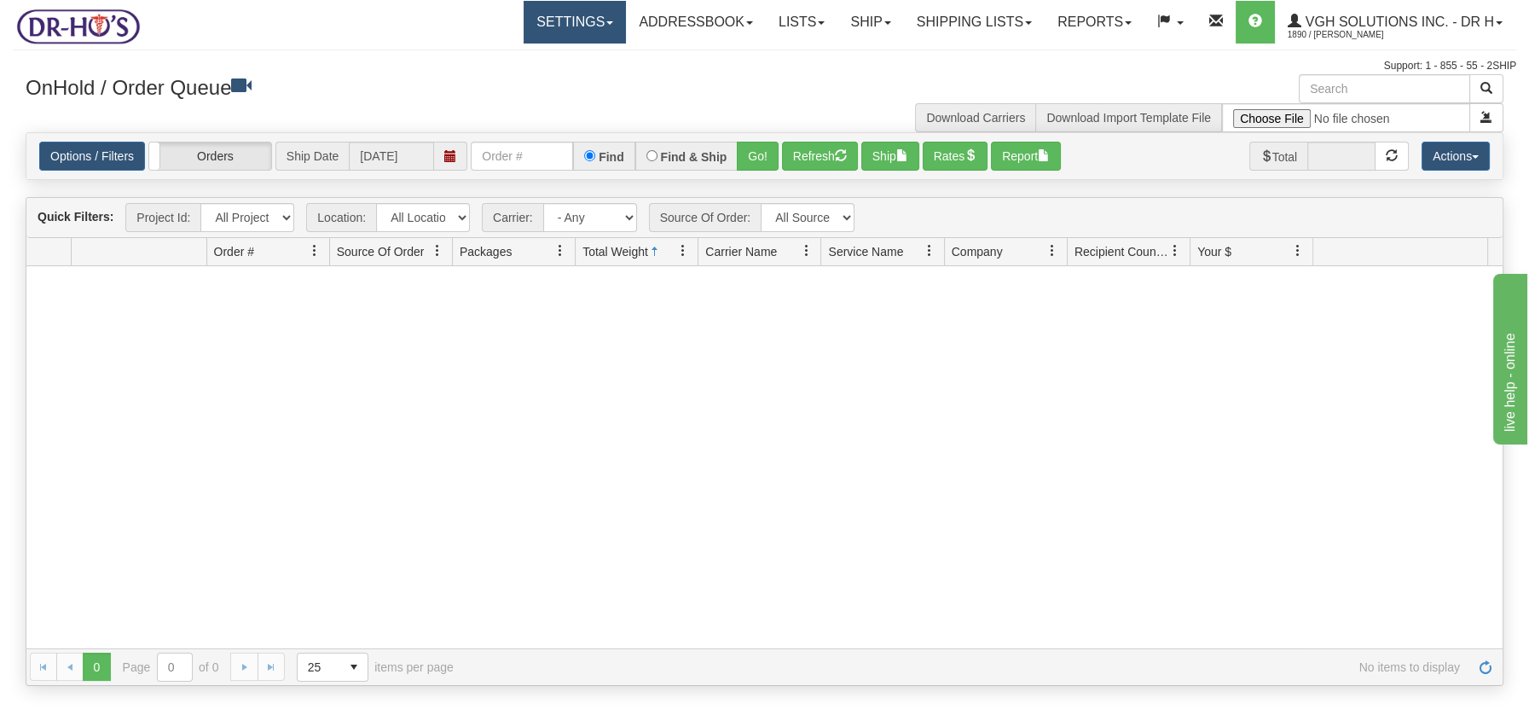
click at [606, 23] on span at bounding box center [609, 22] width 7 height 3
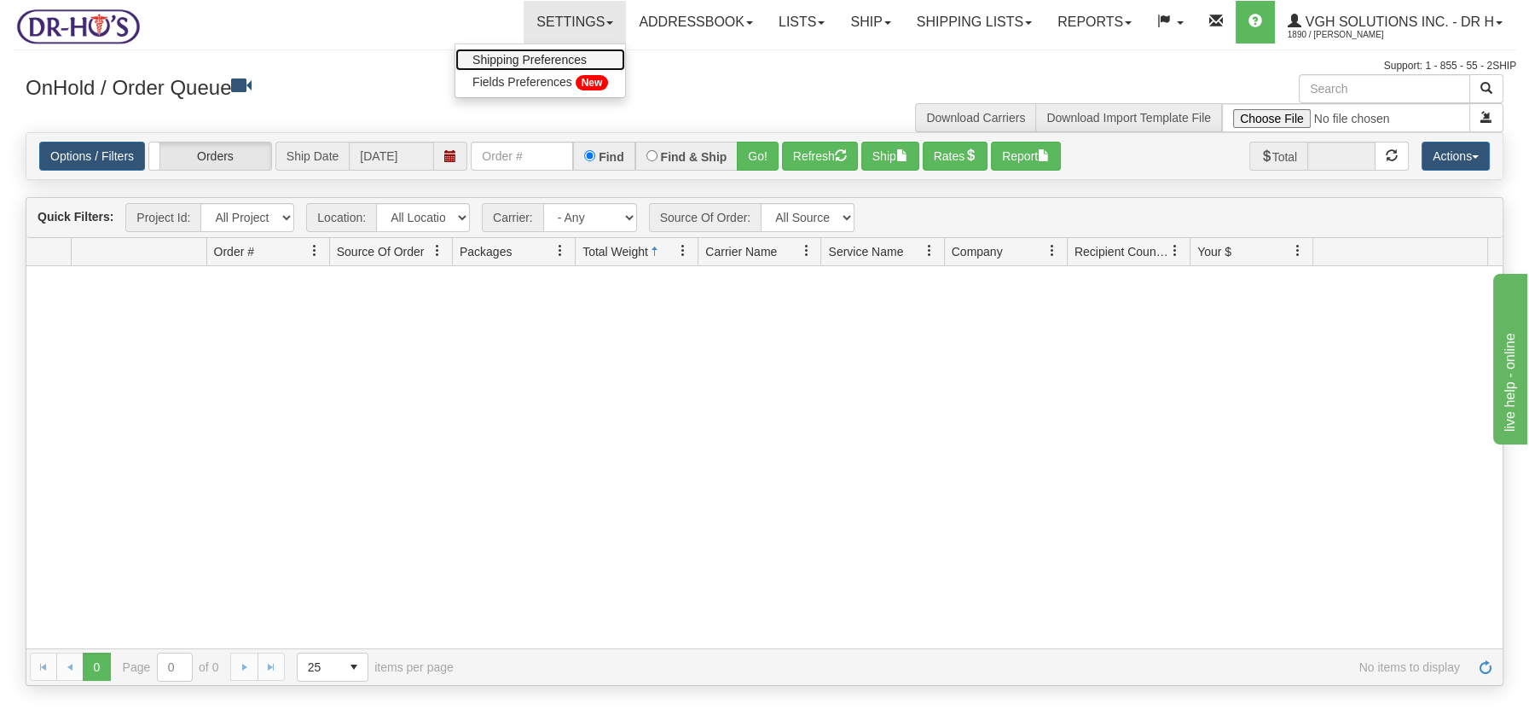
click at [550, 56] on span "Shipping Preferences" at bounding box center [529, 60] width 114 height 14
